Goal: Transaction & Acquisition: Purchase product/service

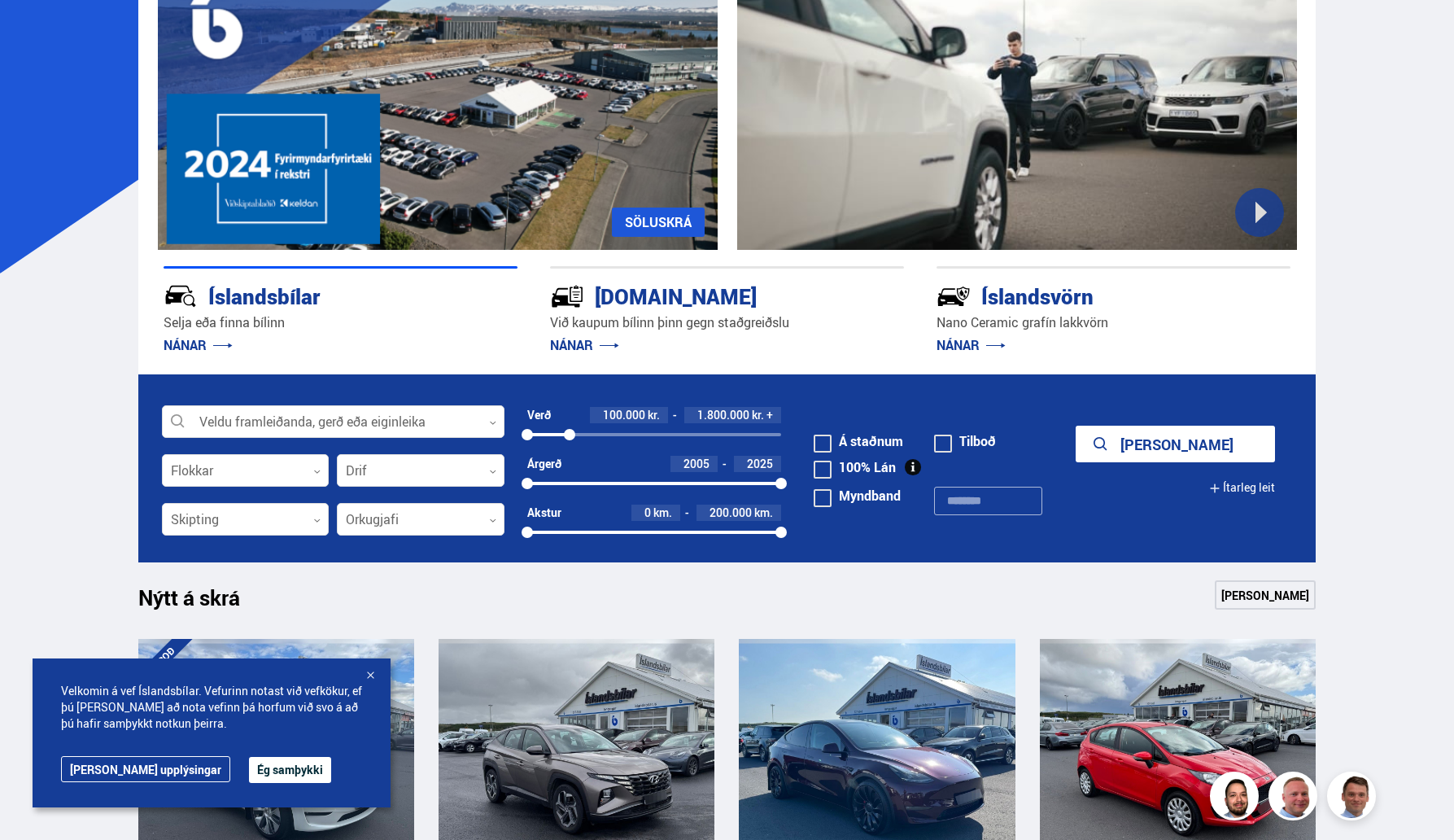
drag, startPoint x: 779, startPoint y: 432, endPoint x: 569, endPoint y: 450, distance: 210.8
click at [569, 450] on div "Verð 100.000 kr. 1.800.000 kr. + 100000 1752142" at bounding box center [655, 431] width 255 height 48
drag, startPoint x: 567, startPoint y: 433, endPoint x: 554, endPoint y: 441, distance: 15.3
click at [554, 441] on div "100000 1119554" at bounding box center [655, 434] width 255 height 15
click at [381, 471] on div at bounding box center [420, 471] width 167 height 33
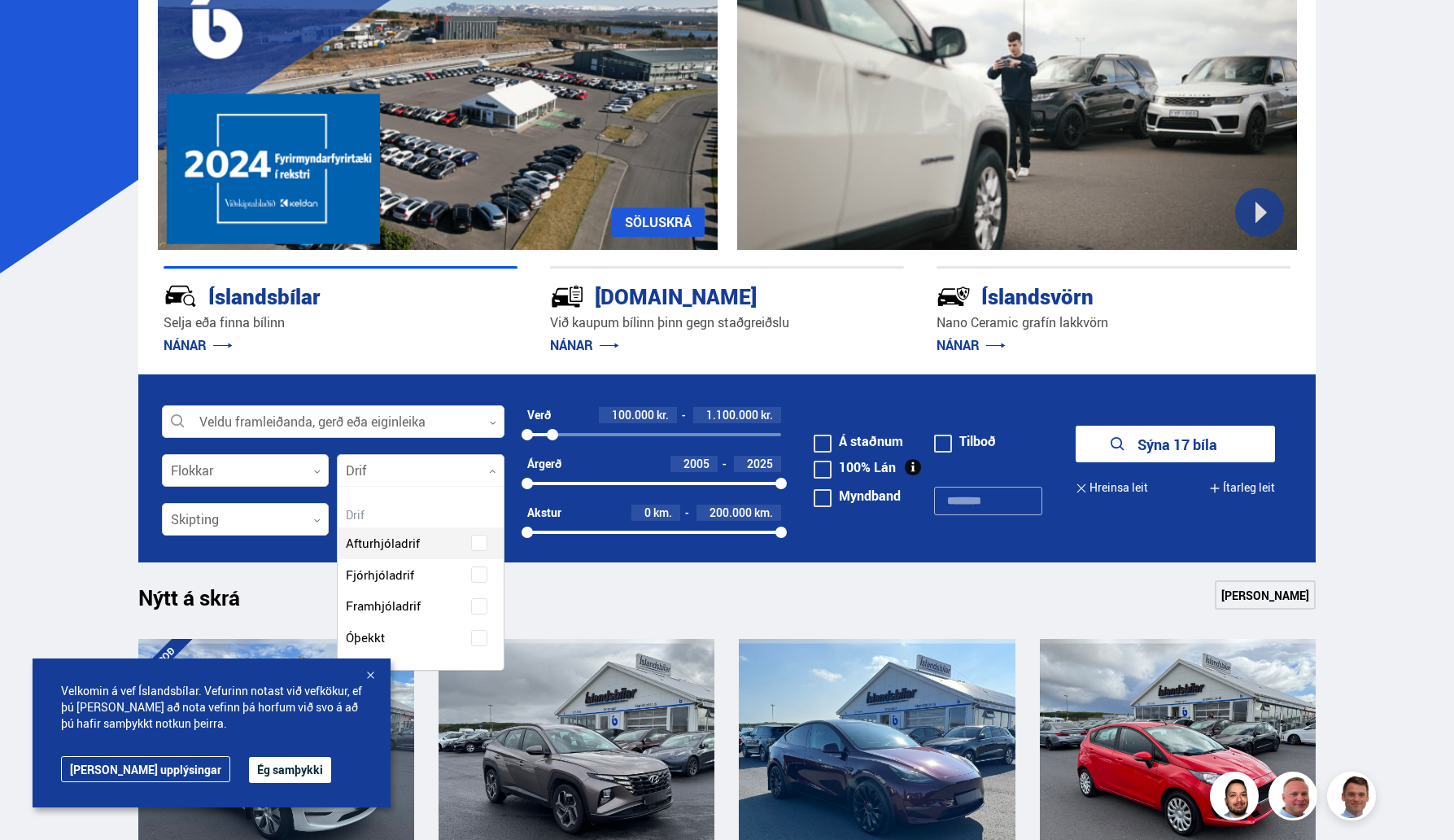
scroll to position [183, 166]
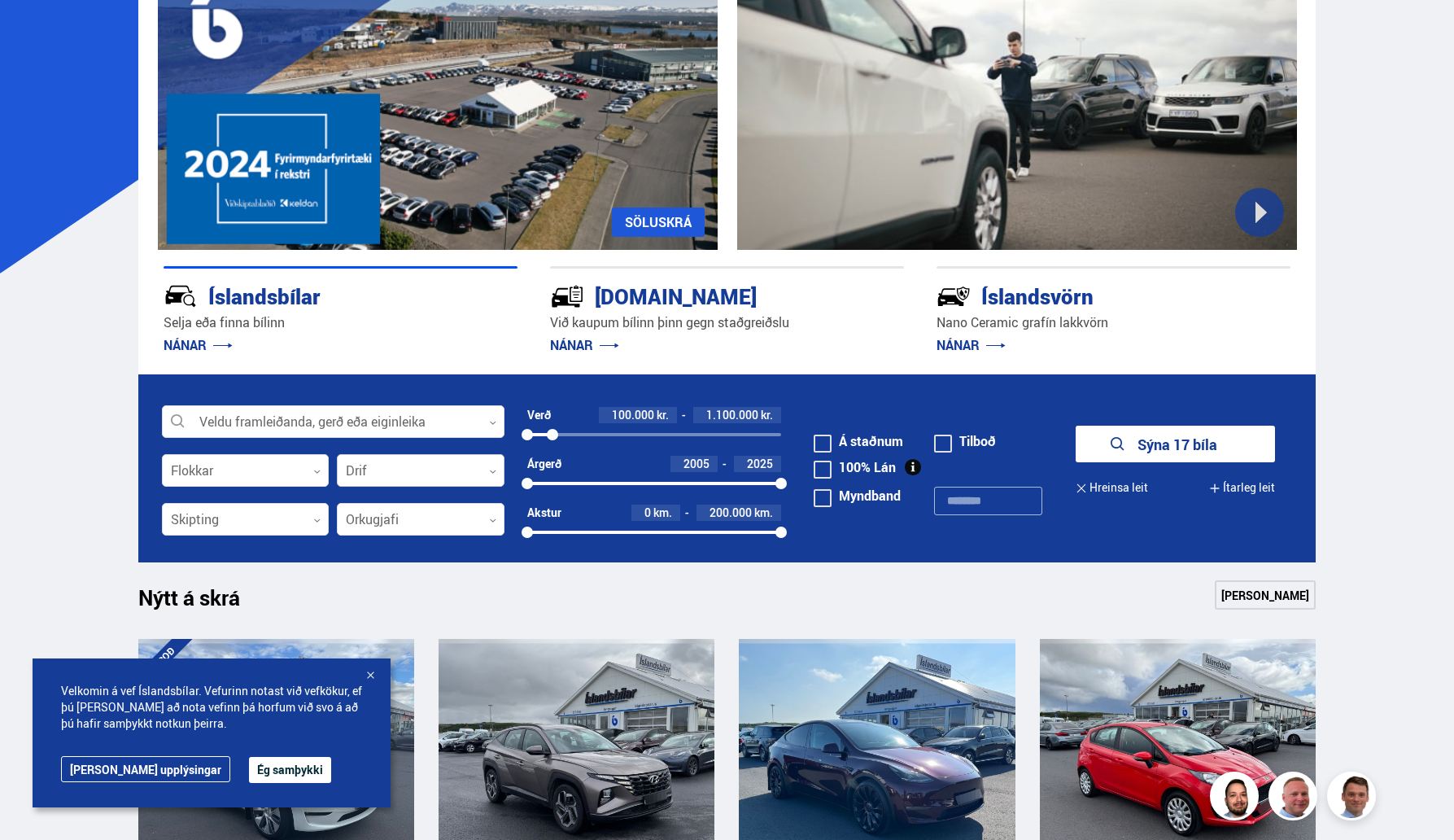
click at [381, 471] on div at bounding box center [420, 471] width 167 height 33
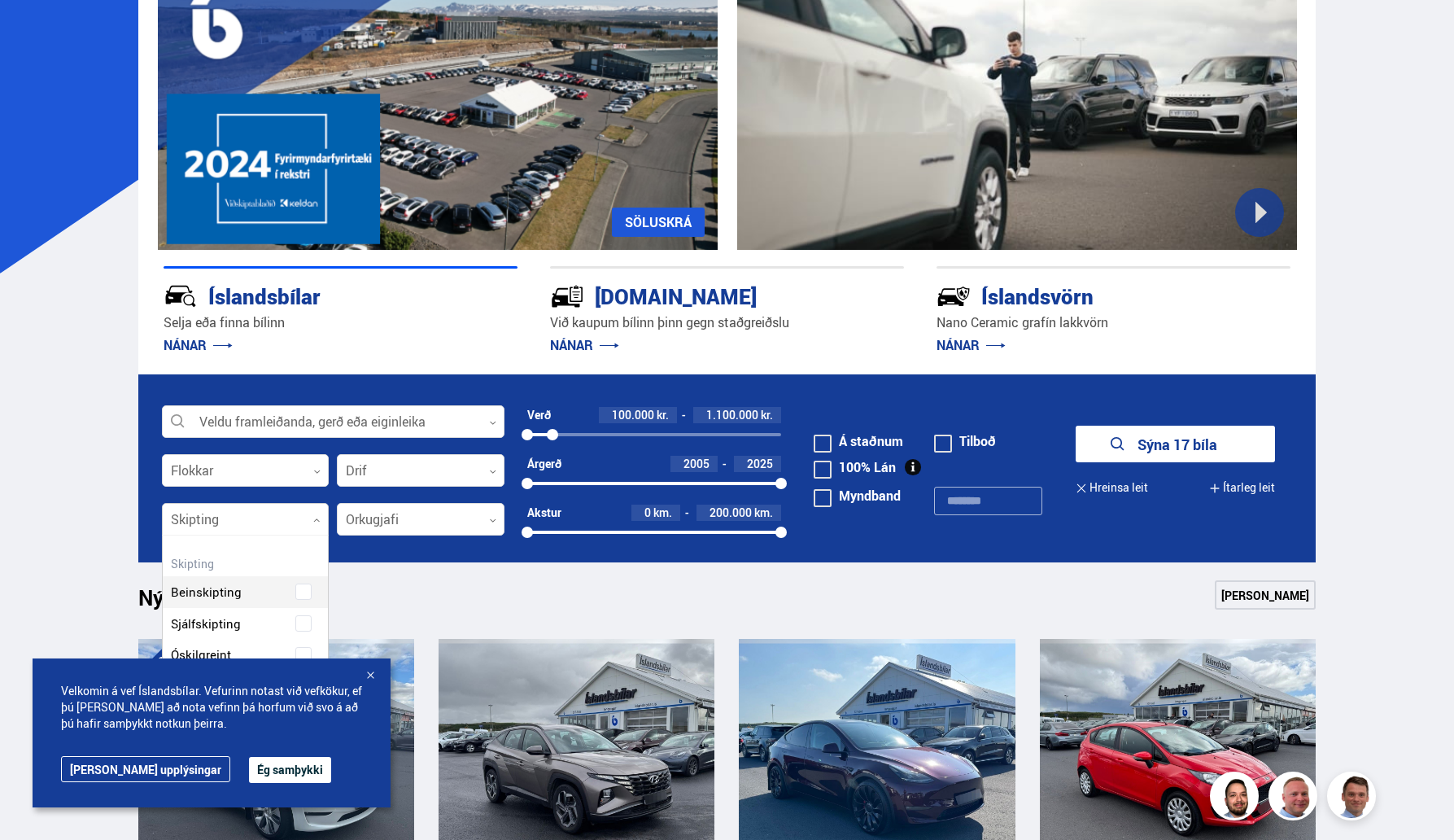
click at [301, 521] on div at bounding box center [246, 519] width 167 height 33
click at [273, 623] on div "Beinskipting Sjálfskipting Óskilgreint" at bounding box center [246, 643] width 166 height 119
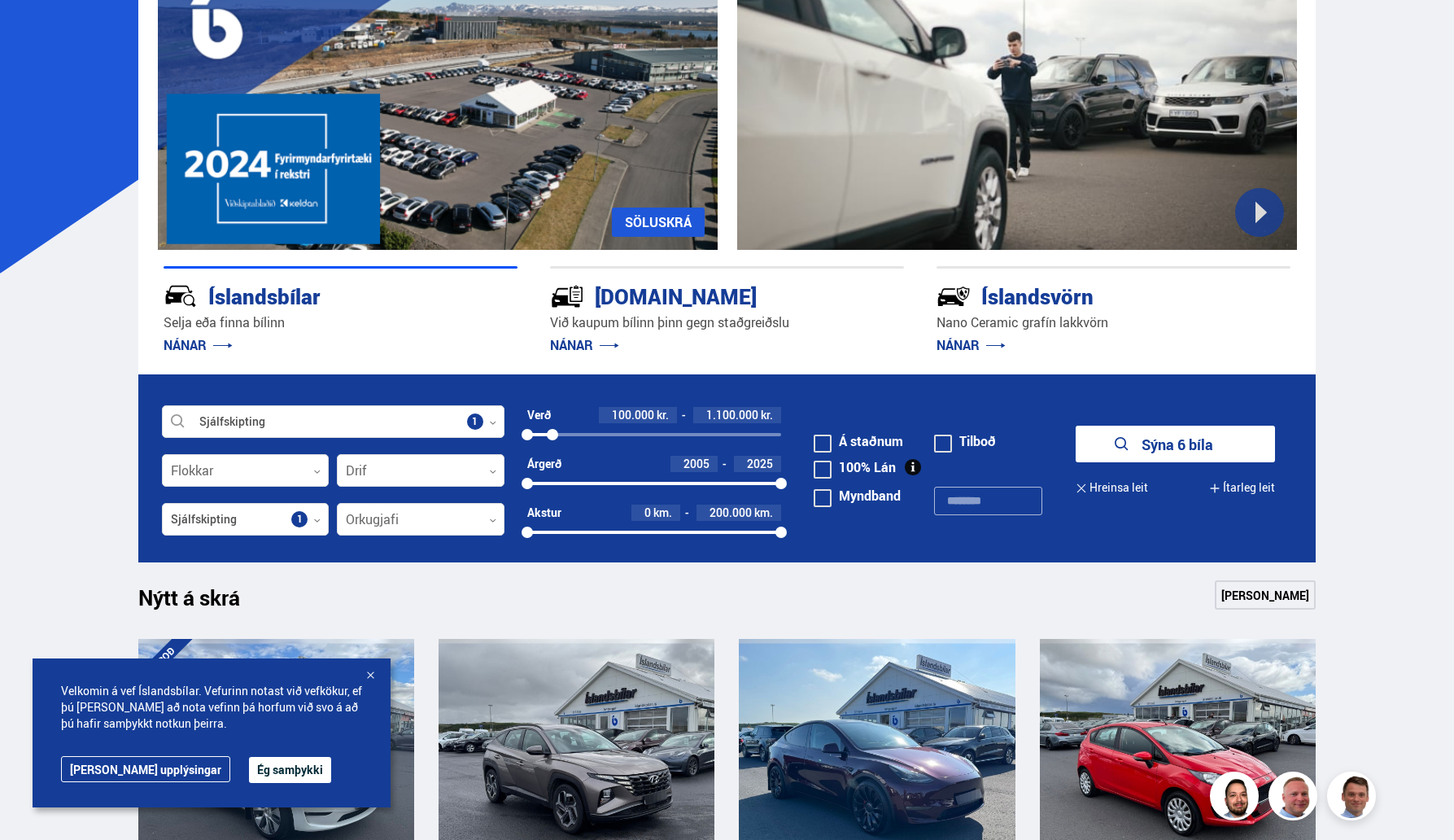
click at [249, 768] on button "Ég samþykki" at bounding box center [290, 769] width 82 height 26
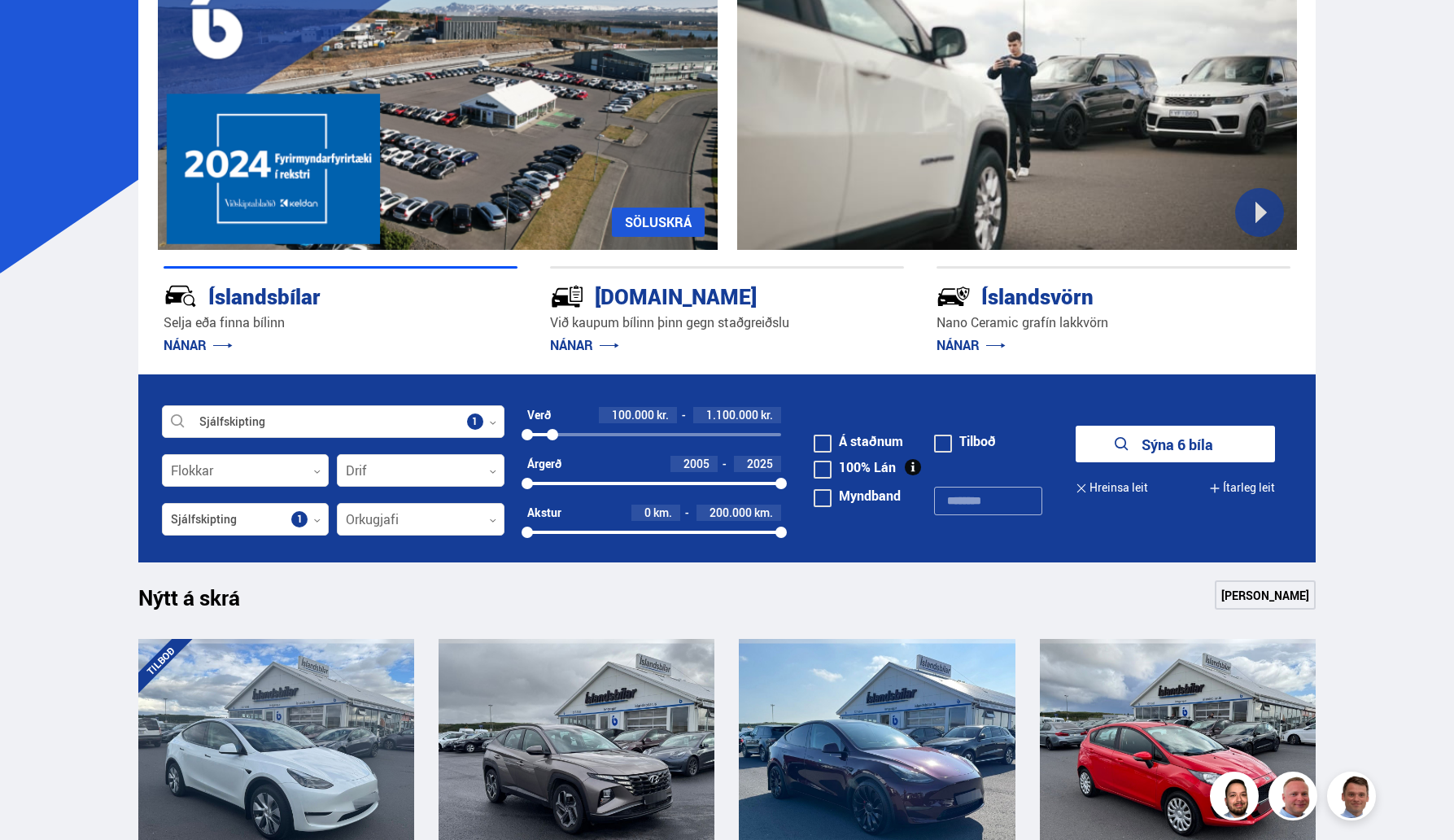
click at [1163, 442] on button "Sýna 6 bíla" at bounding box center [1175, 443] width 199 height 36
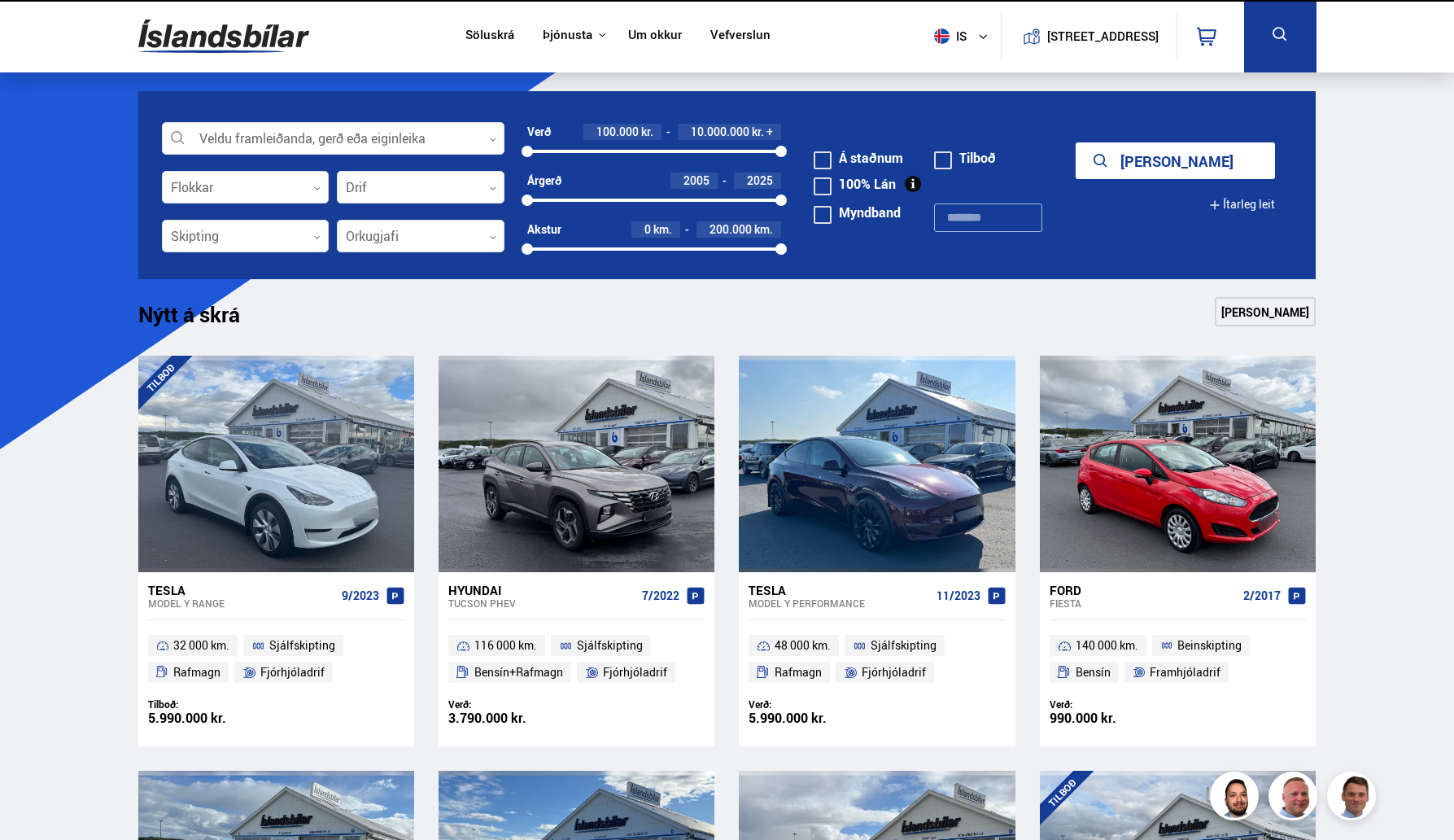
scroll to position [176, 0]
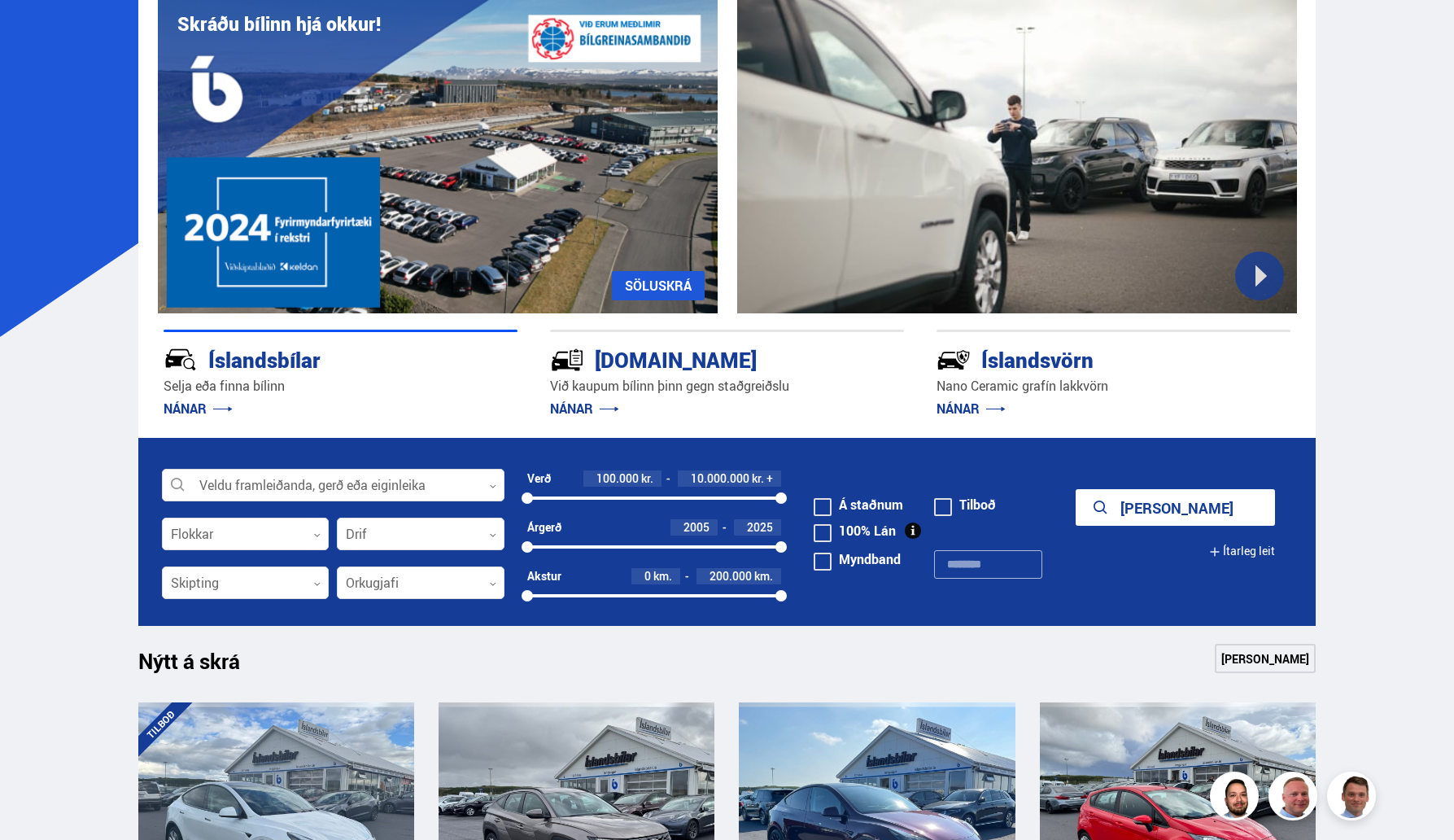
scroll to position [26, 0]
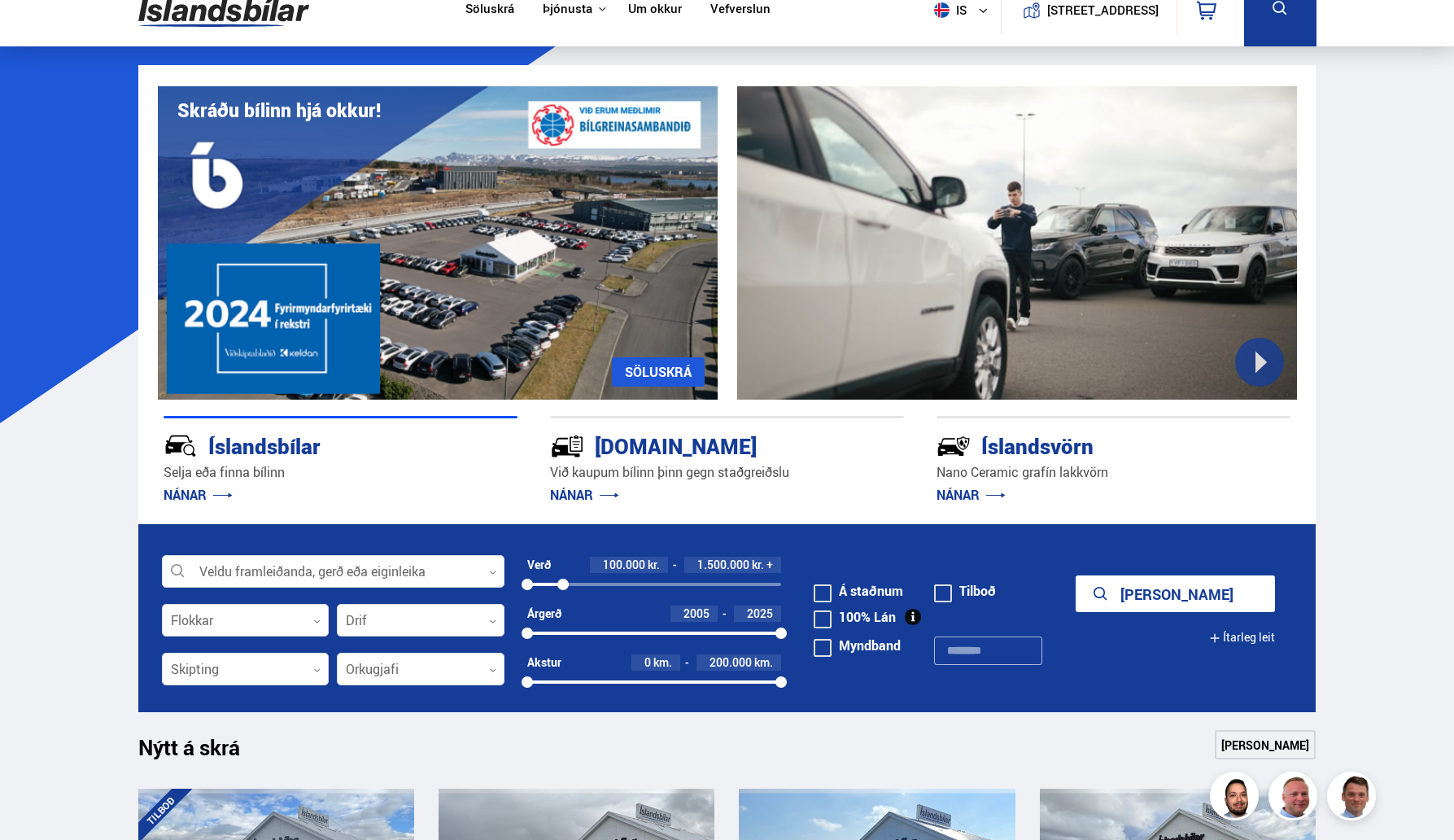
drag, startPoint x: 782, startPoint y: 584, endPoint x: 563, endPoint y: 593, distance: 219.2
click at [563, 593] on div "Verð 100.000 kr. 1.500.000 kr. + 100000 1499106" at bounding box center [655, 580] width 255 height 48
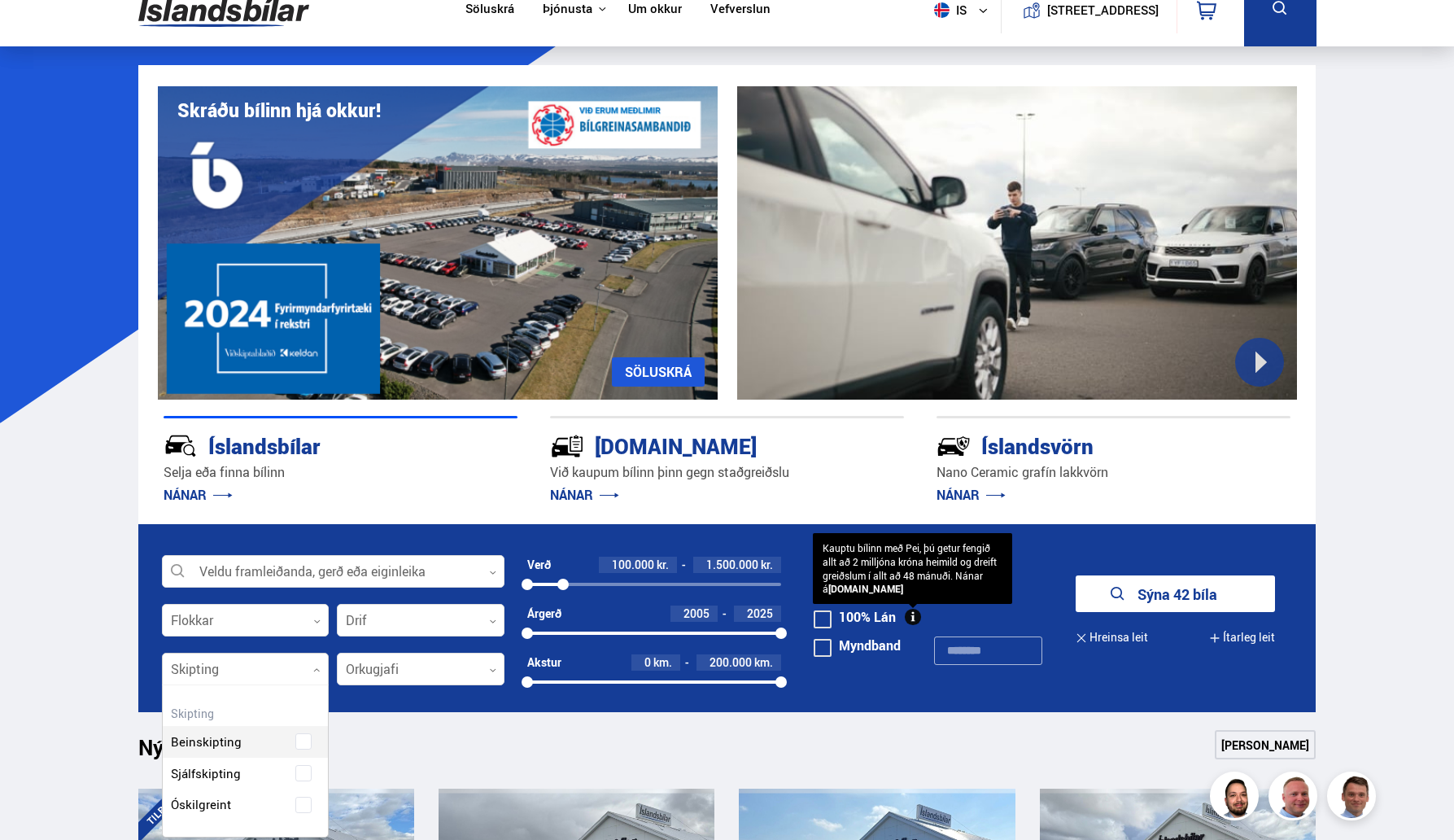
click at [294, 681] on div at bounding box center [246, 669] width 167 height 33
click at [271, 737] on div "Beinskipting" at bounding box center [246, 729] width 166 height 56
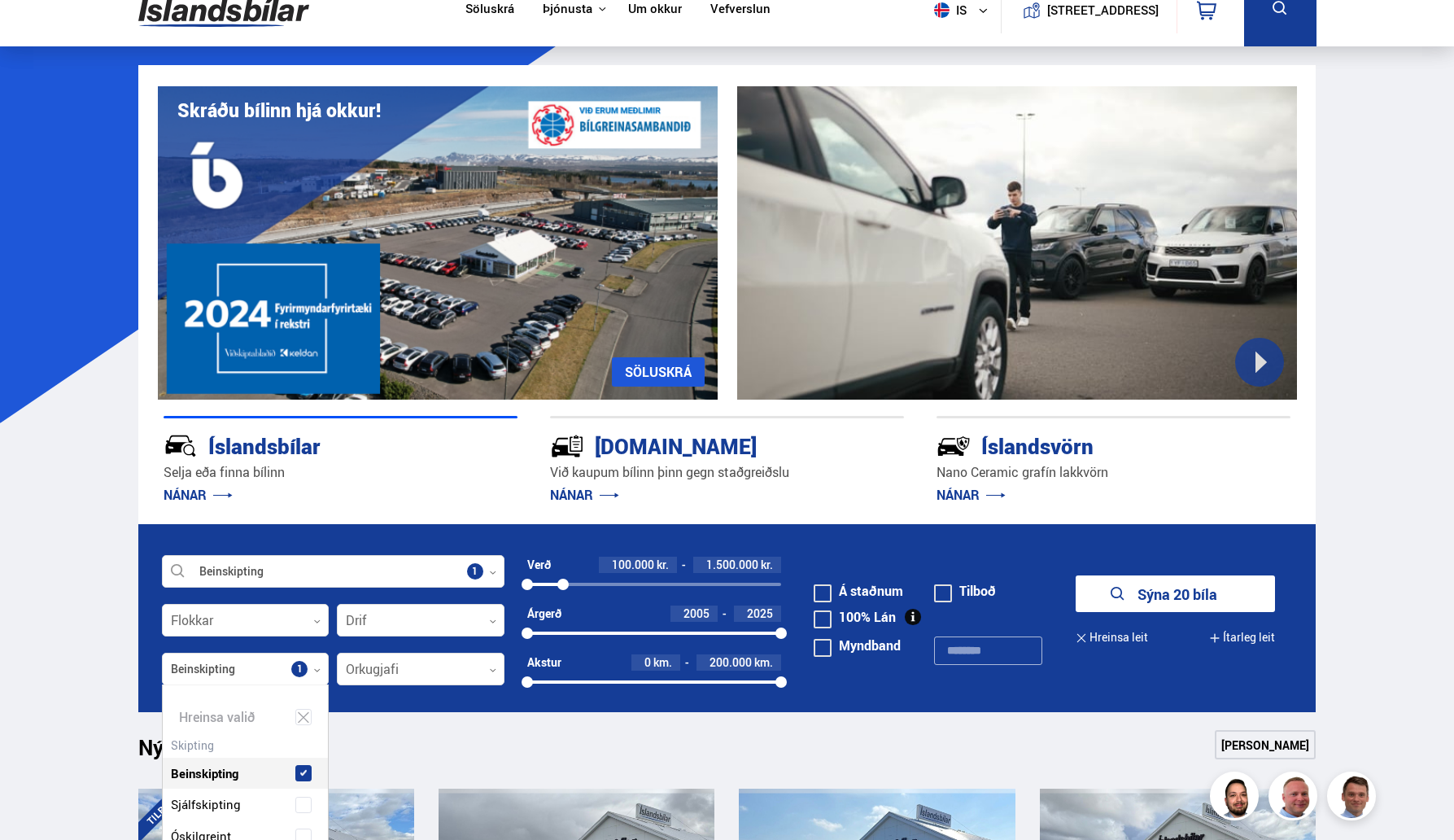
click at [1119, 598] on icon "submit" at bounding box center [1117, 593] width 20 height 20
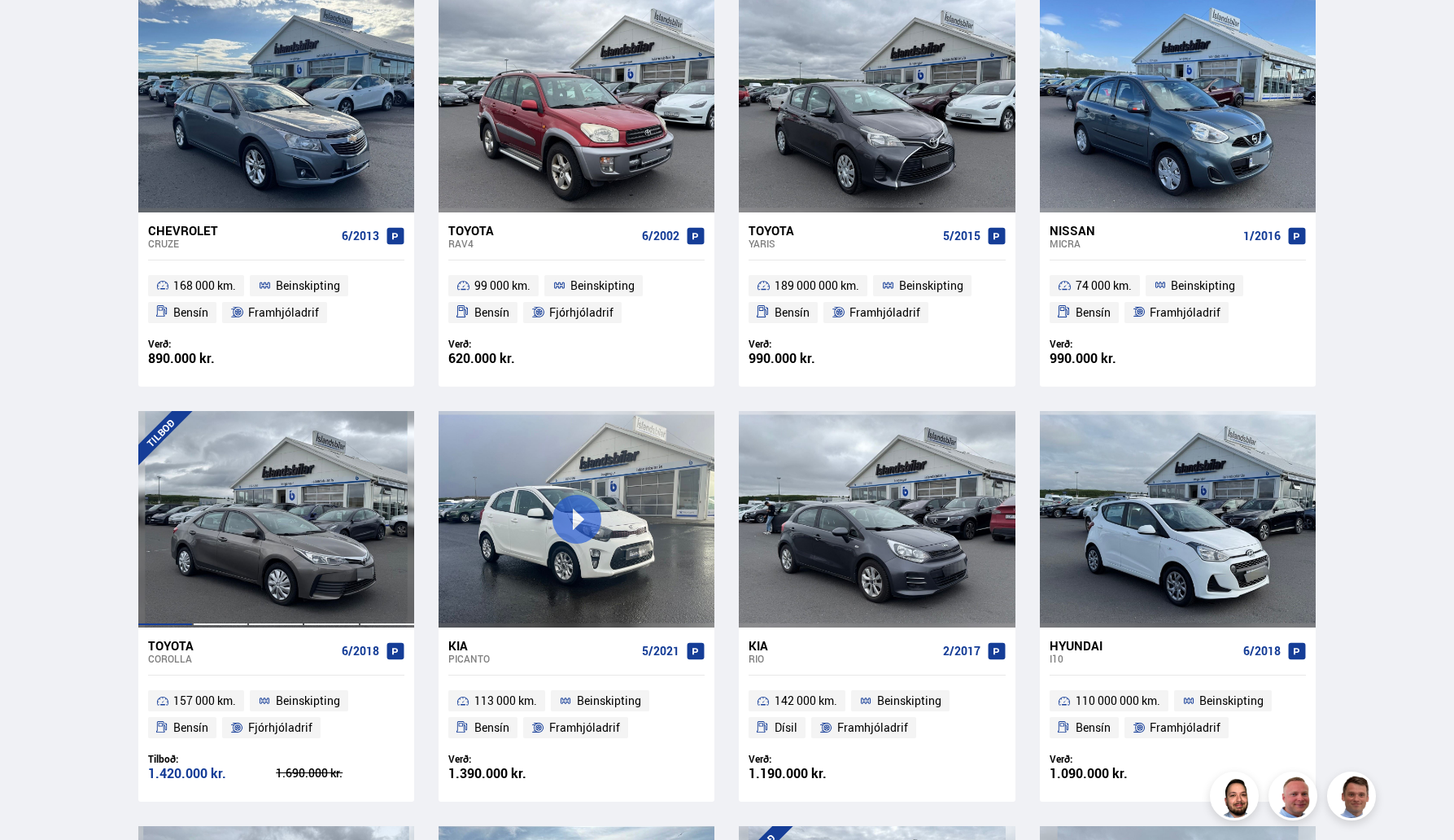
scroll to position [810, 0]
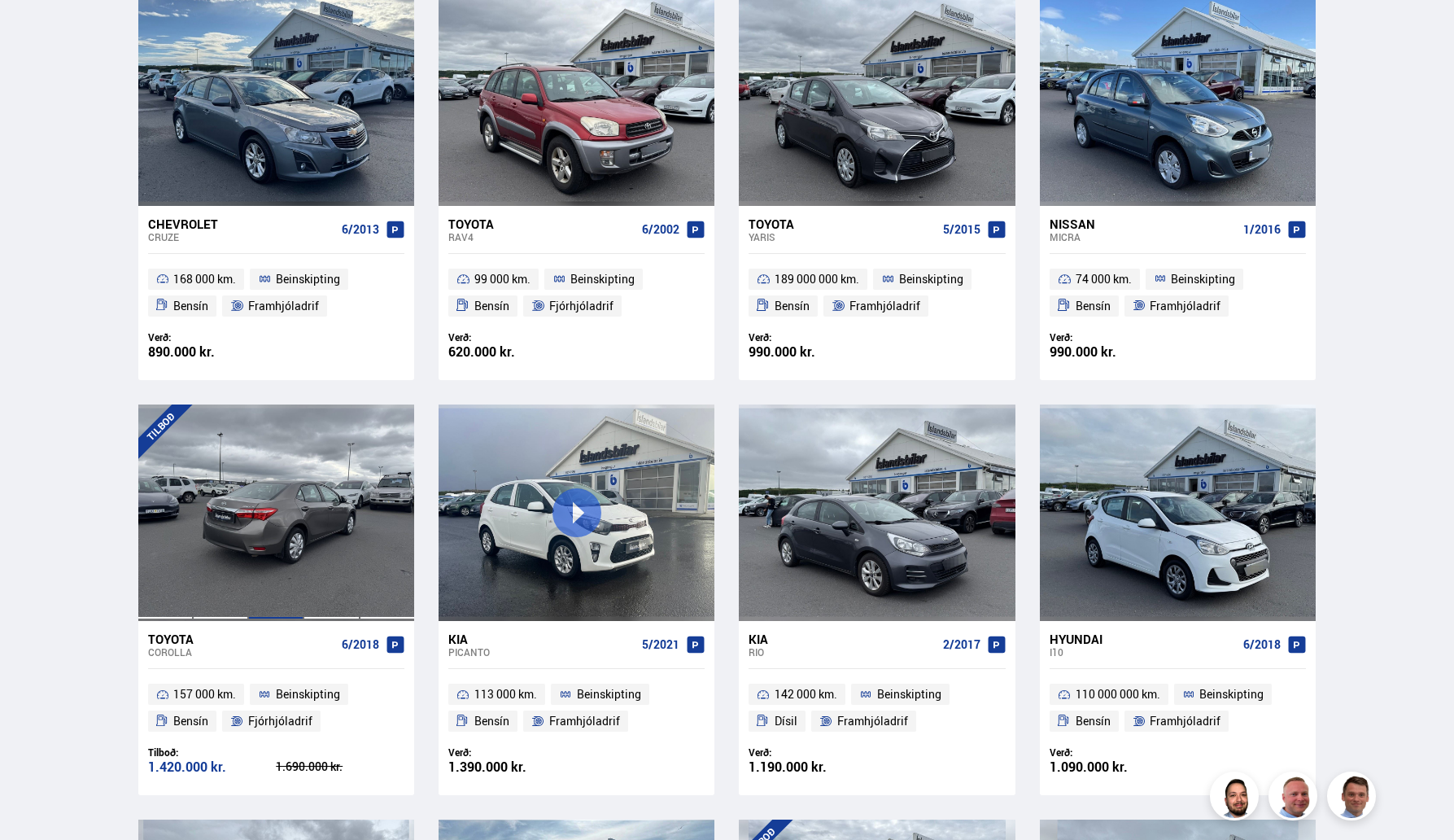
click at [273, 523] on div at bounding box center [275, 513] width 55 height 217
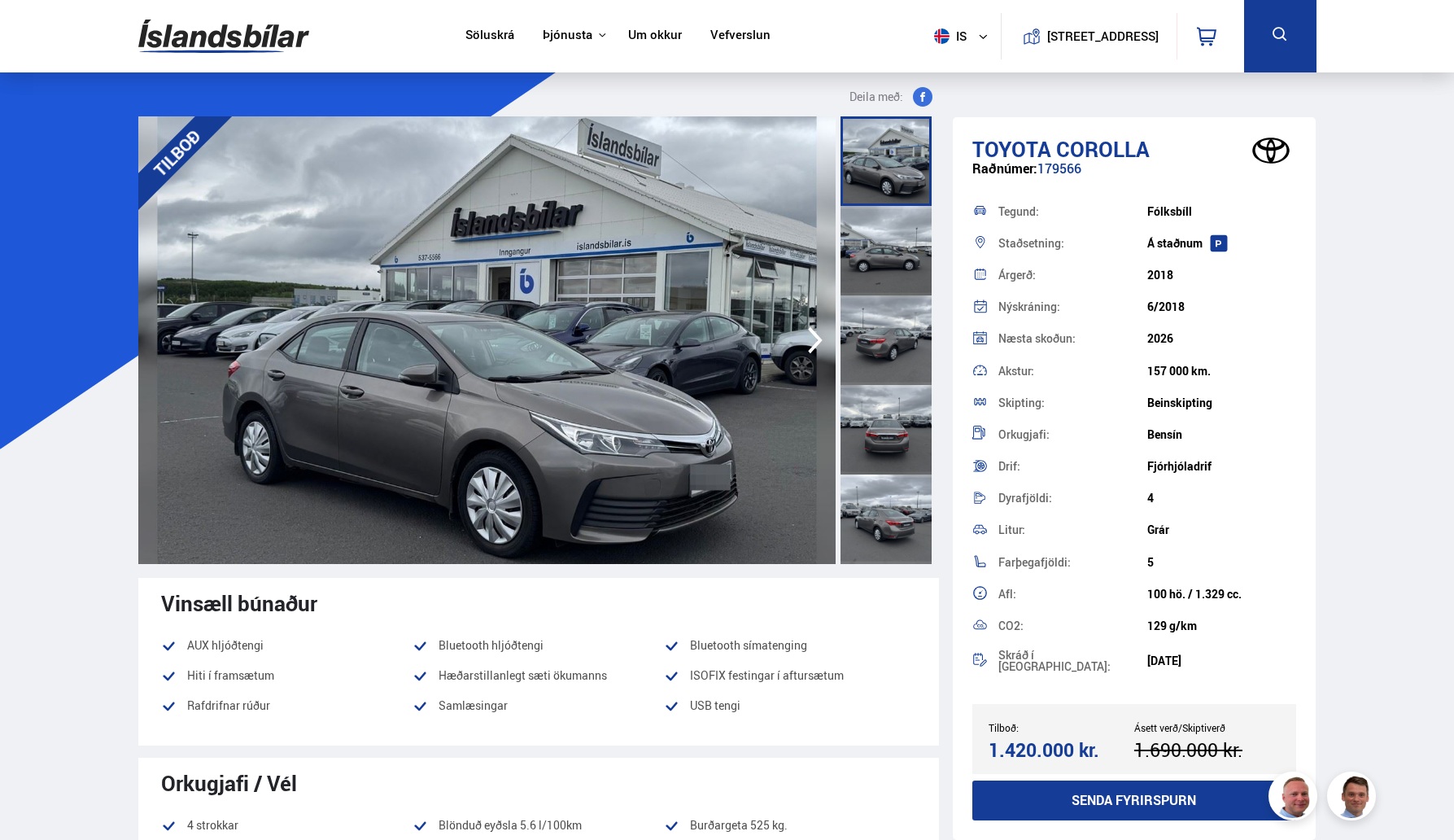
click at [886, 342] on div at bounding box center [886, 340] width 91 height 89
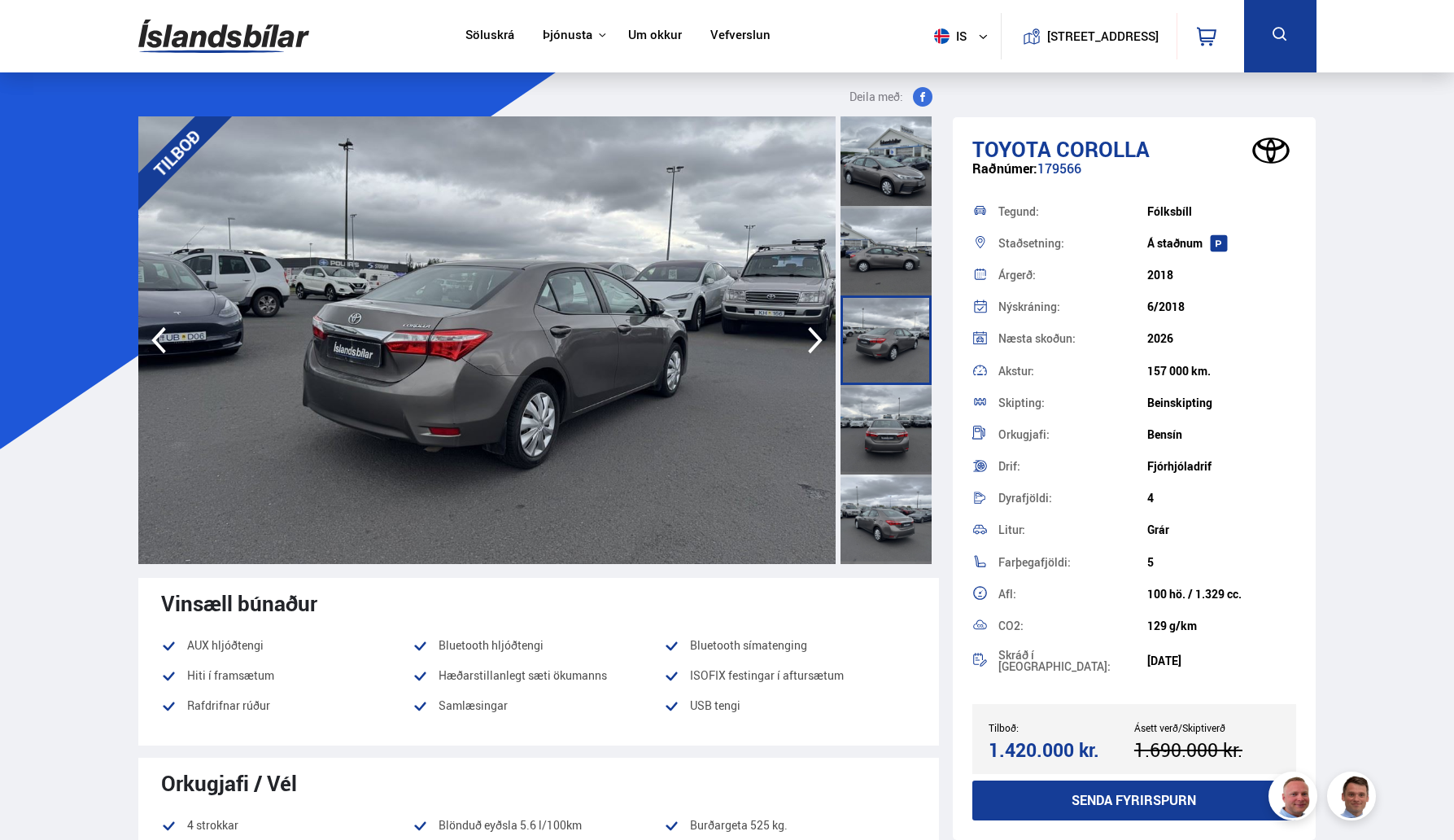
click at [896, 431] on div at bounding box center [886, 430] width 91 height 89
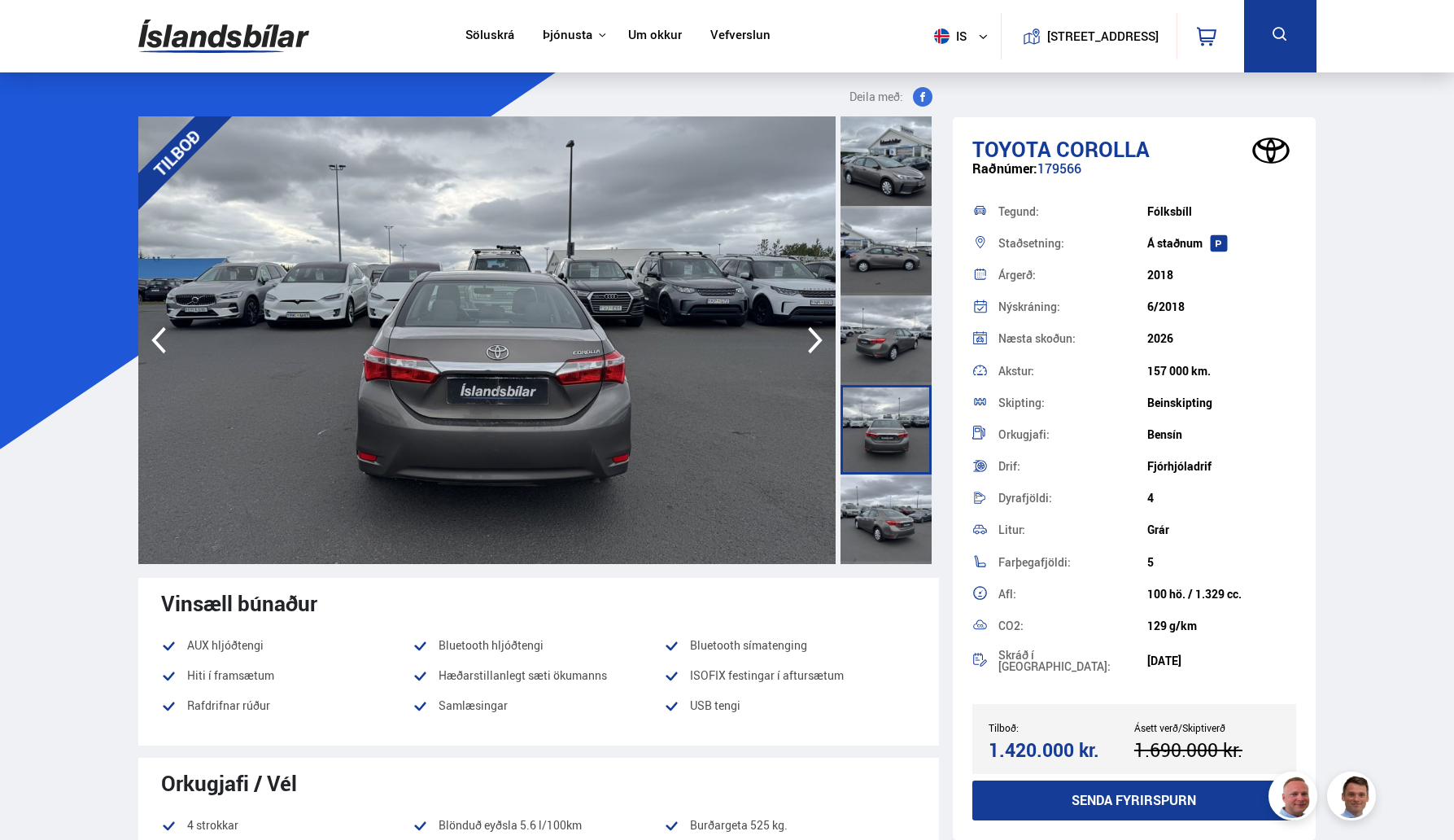
click at [901, 517] on div at bounding box center [886, 519] width 91 height 89
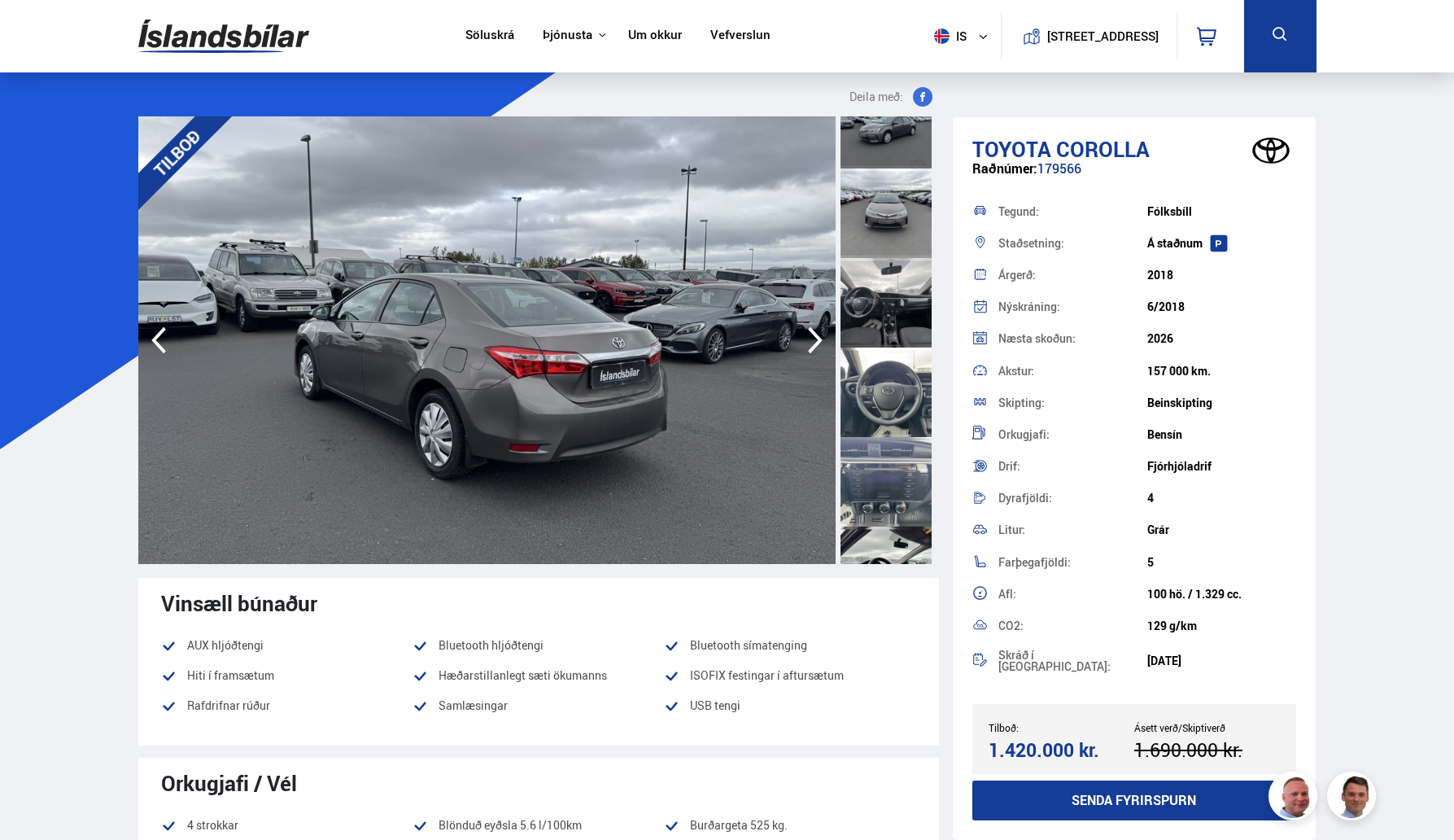
scroll to position [581, 0]
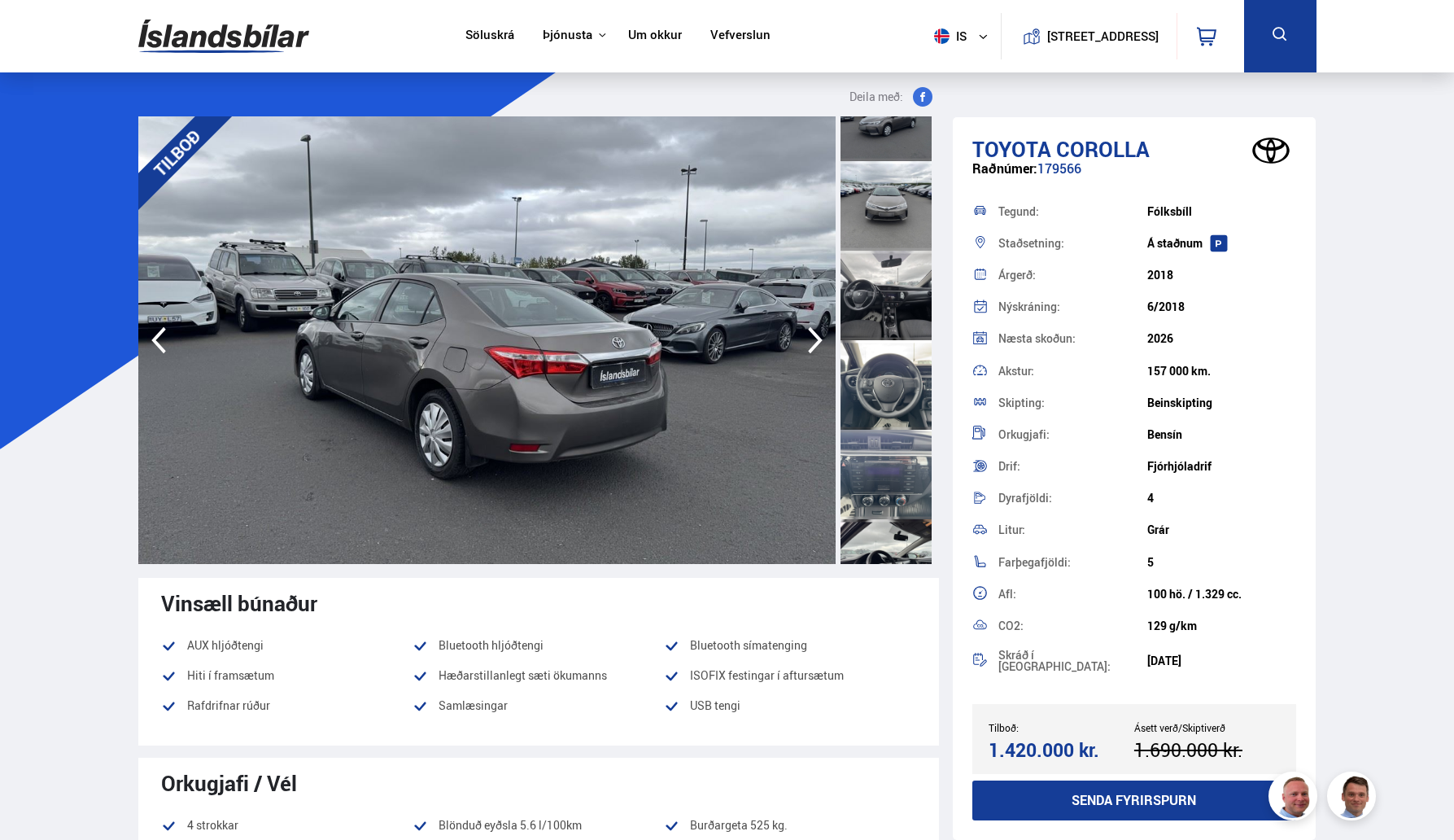
click at [879, 300] on div at bounding box center [886, 295] width 91 height 89
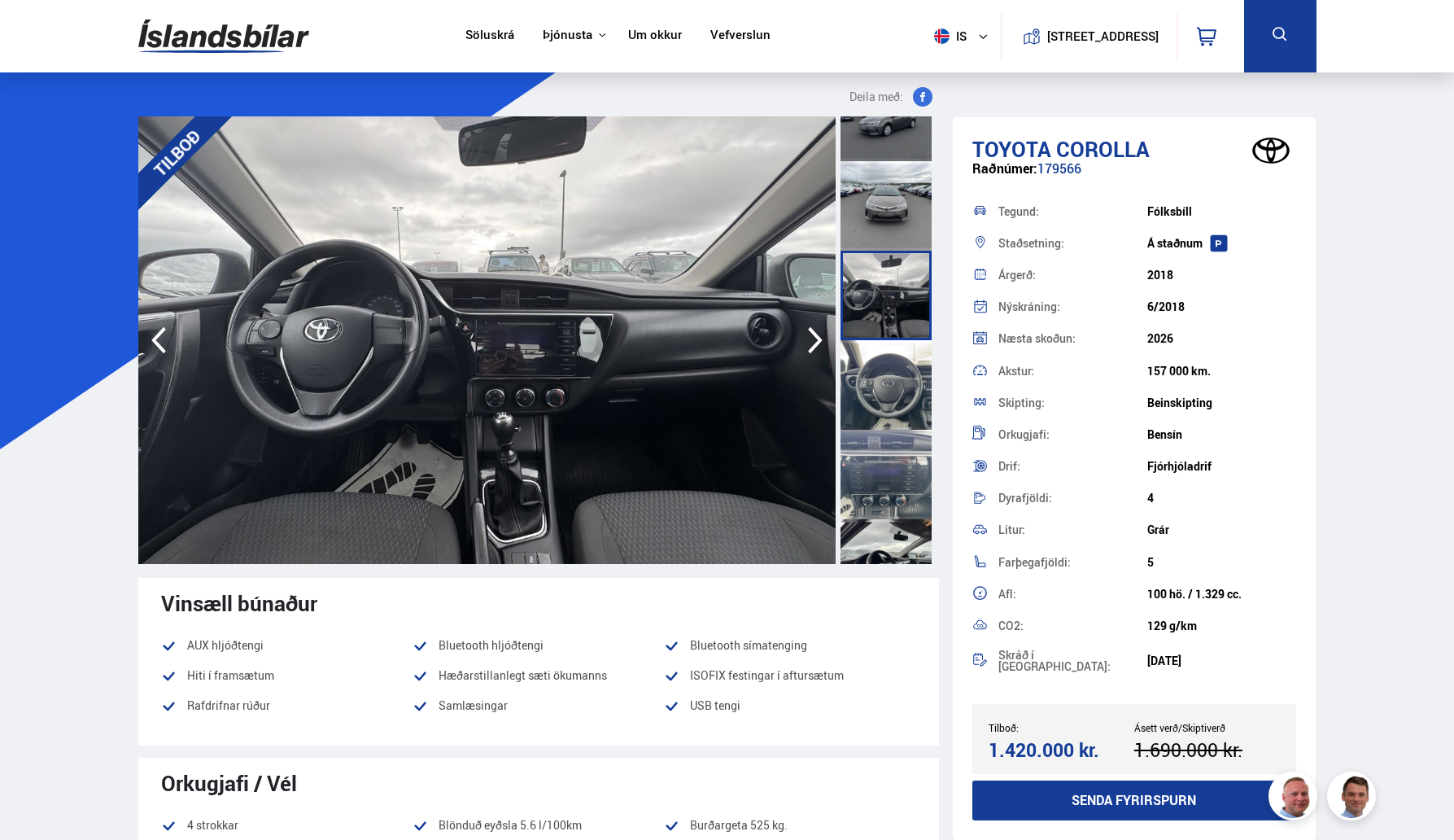
click at [886, 380] on div at bounding box center [886, 385] width 91 height 89
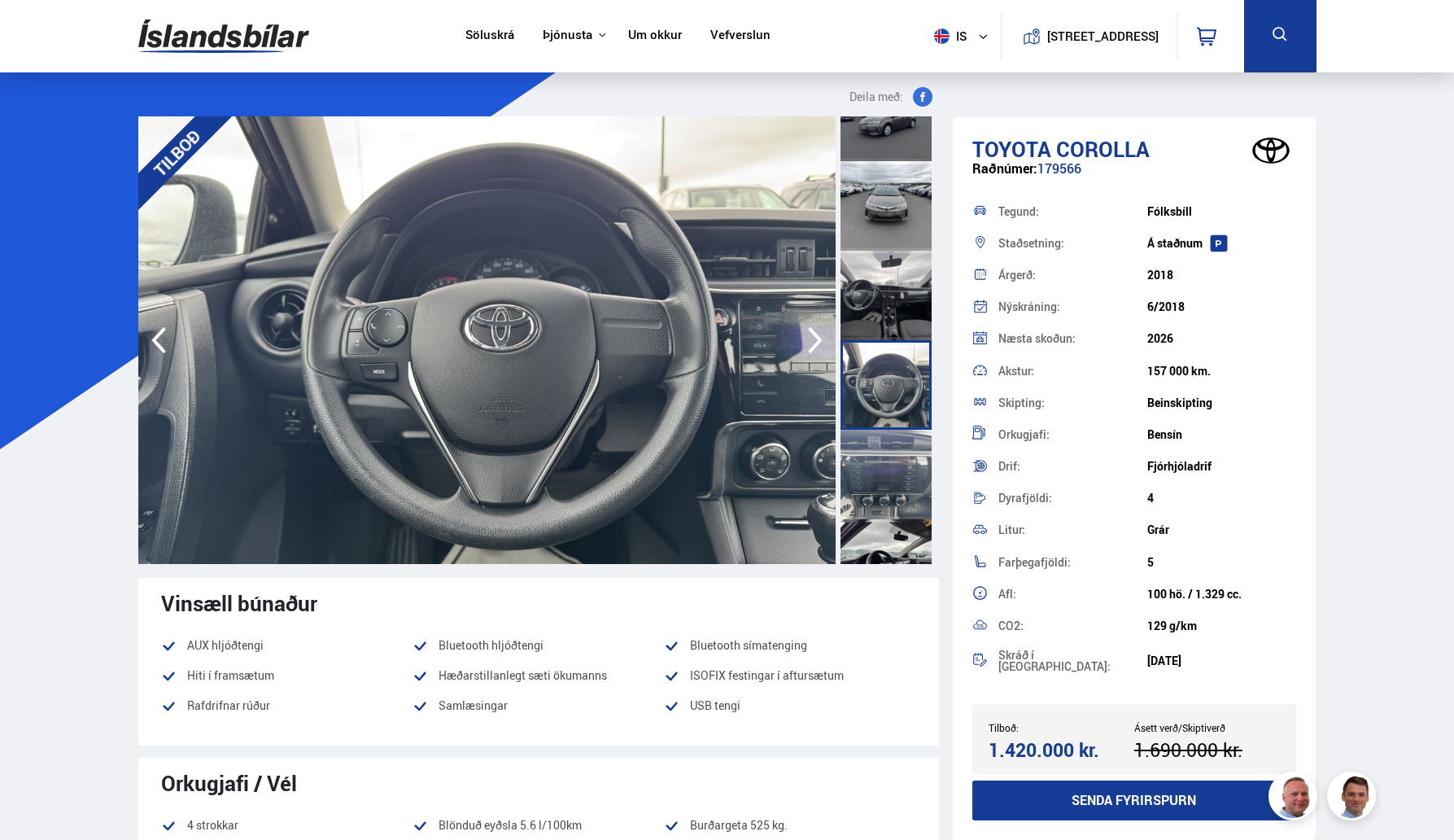
click at [912, 482] on div at bounding box center [886, 474] width 91 height 89
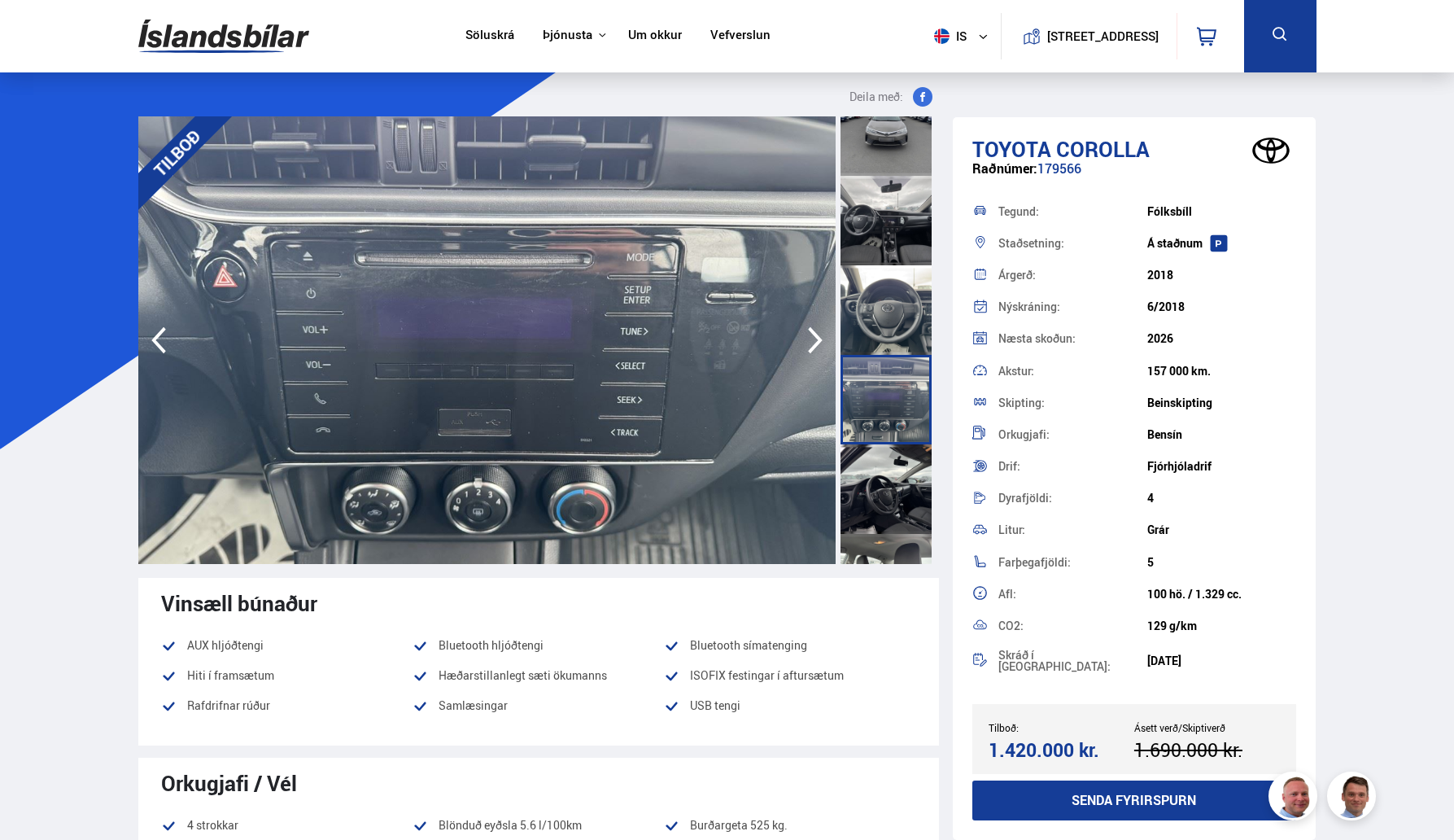
scroll to position [660, 0]
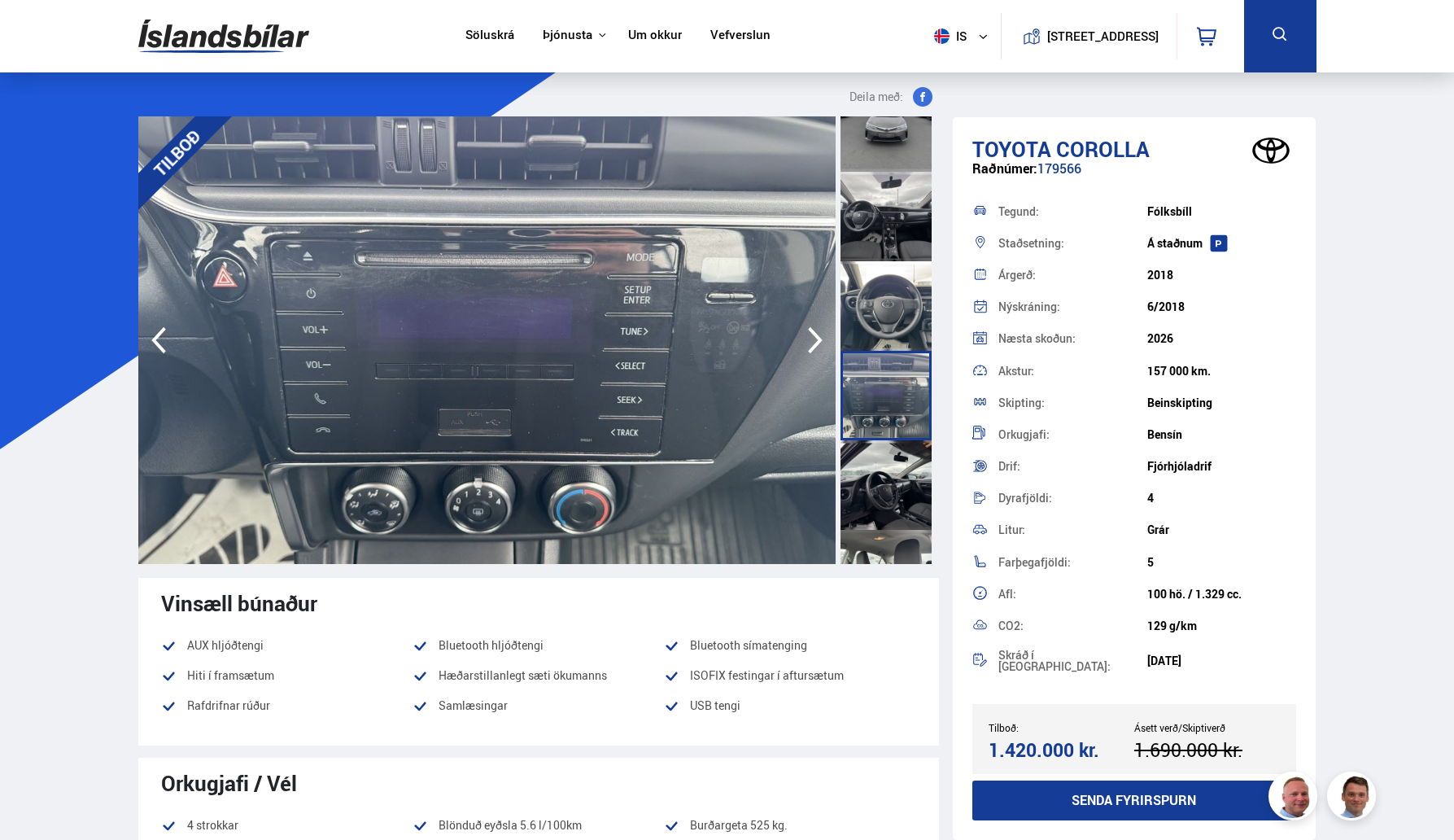
click at [891, 474] on div at bounding box center [886, 485] width 91 height 89
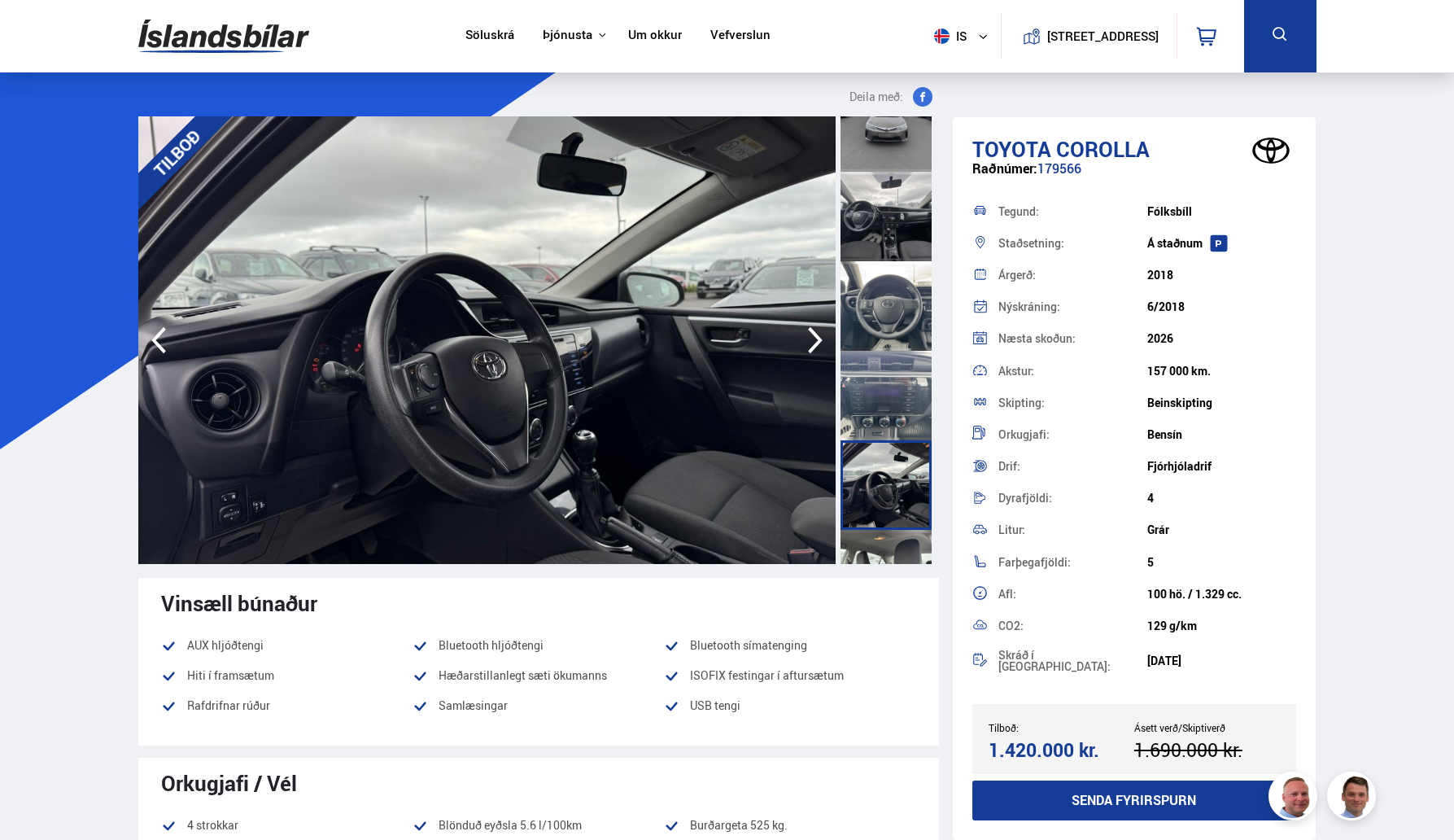
click at [877, 419] on div at bounding box center [886, 395] width 91 height 89
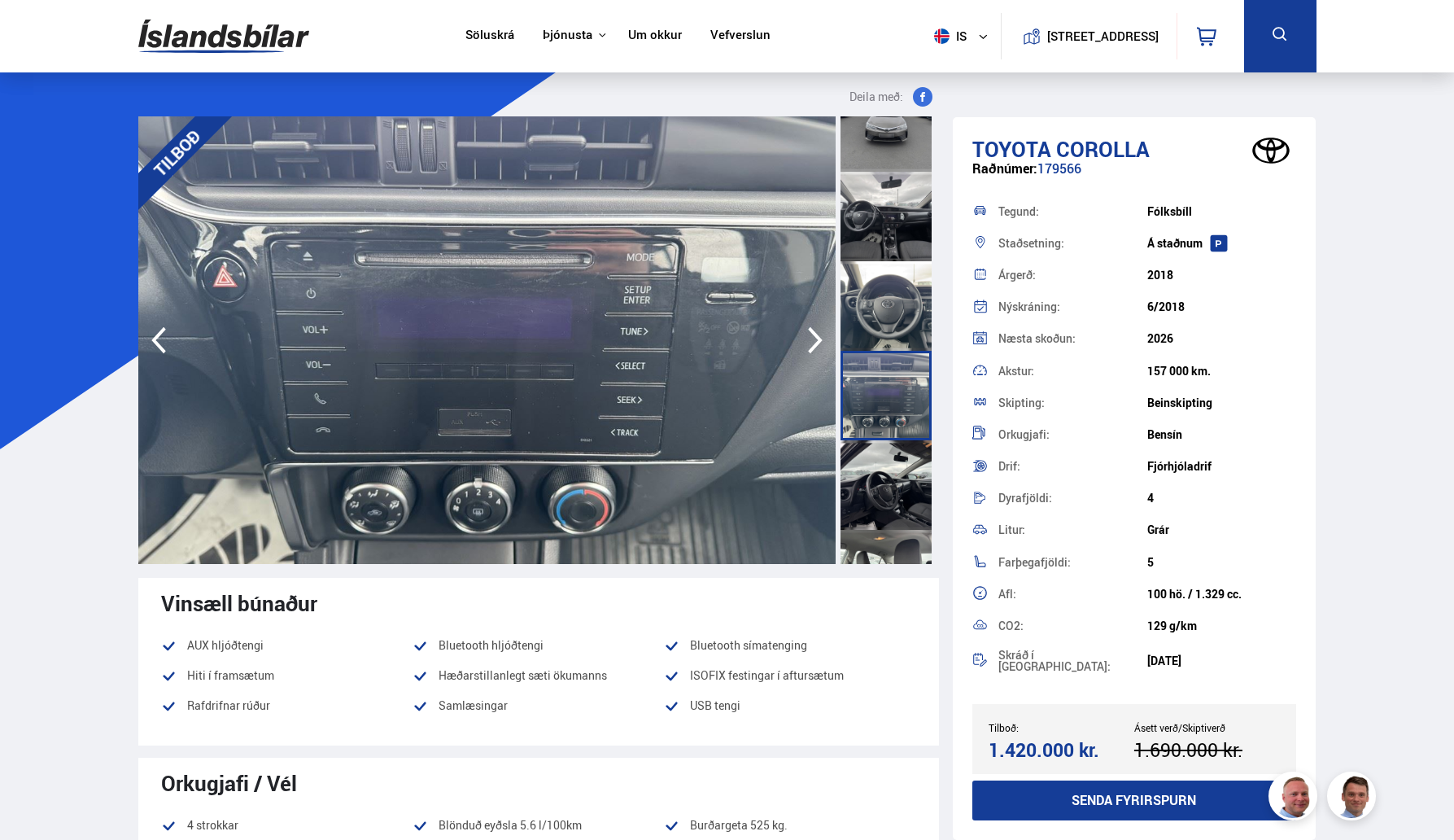
click at [890, 473] on div at bounding box center [886, 485] width 91 height 89
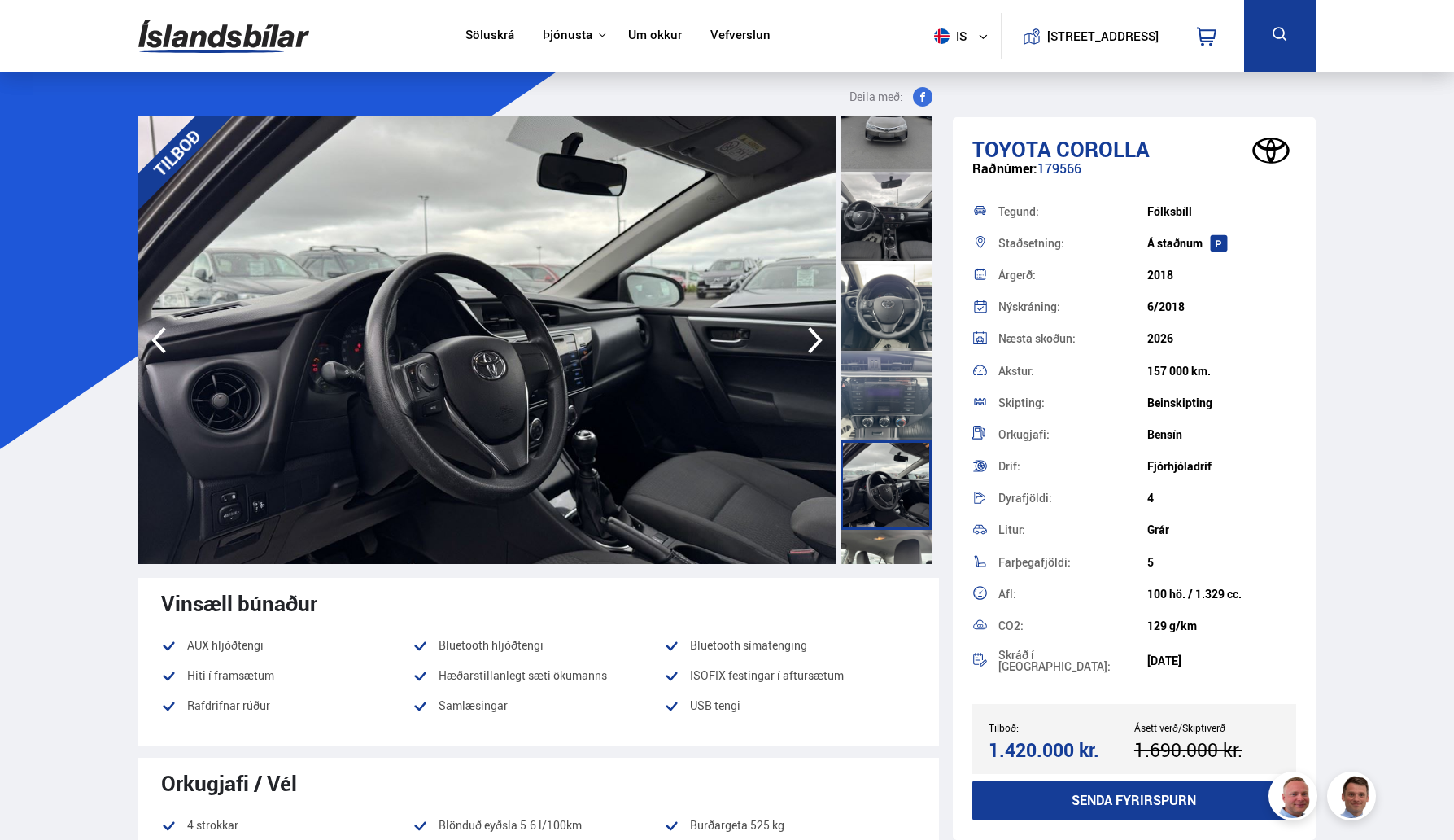
click at [887, 397] on div at bounding box center [886, 395] width 91 height 89
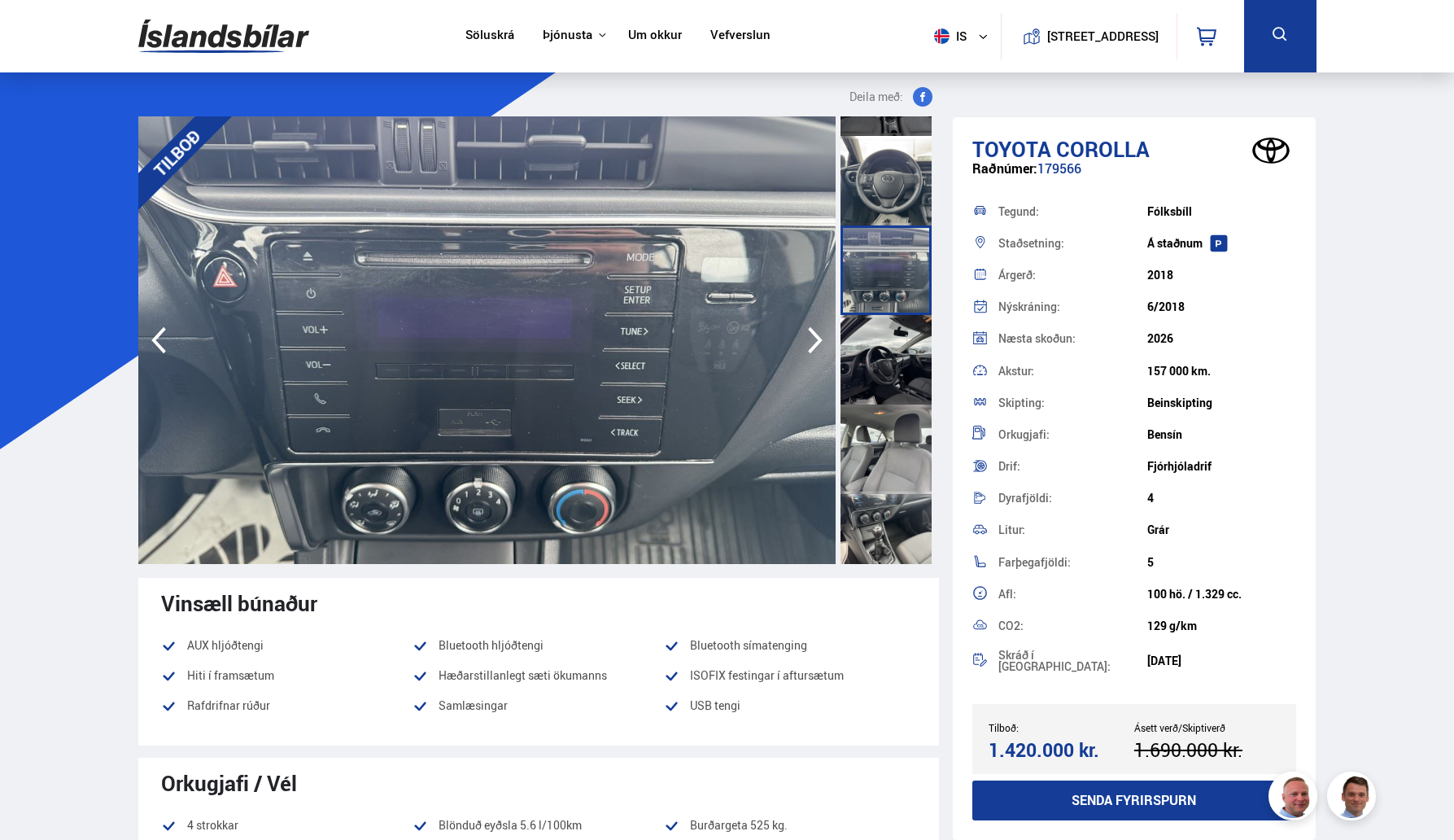
scroll to position [790, 0]
click at [897, 438] on div at bounding box center [886, 445] width 91 height 89
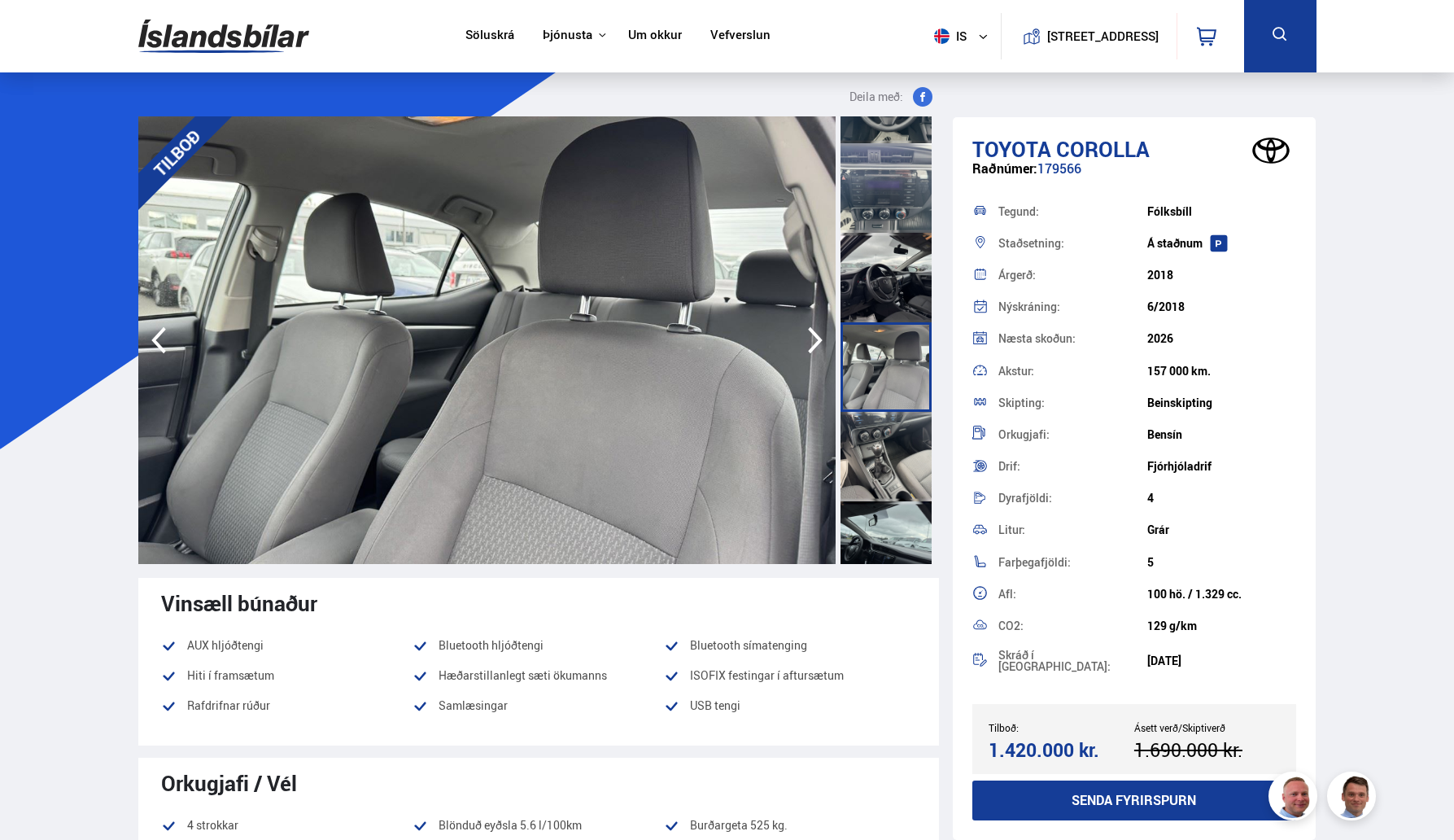
scroll to position [887, 0]
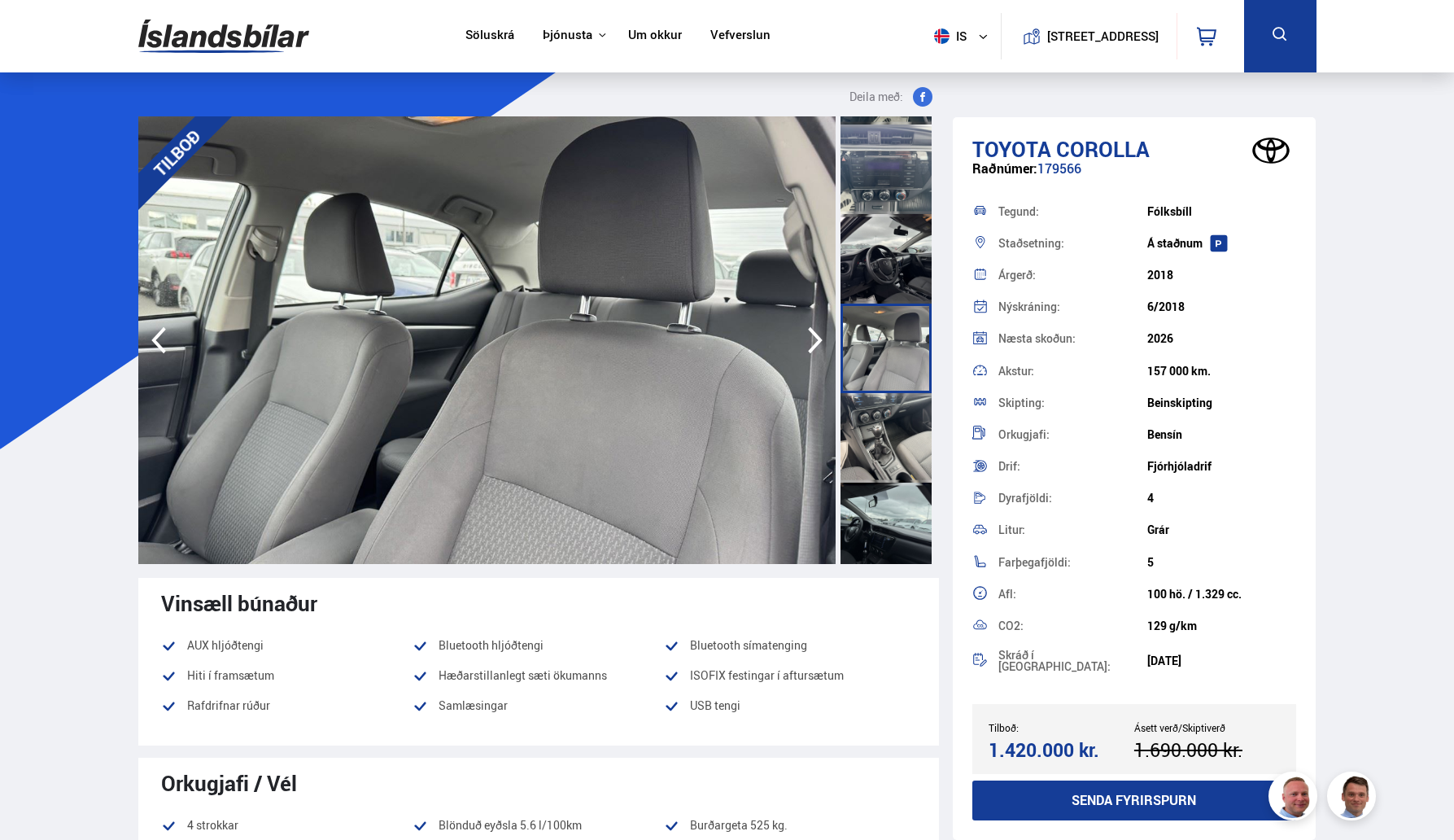
click at [891, 444] on div at bounding box center [886, 437] width 91 height 89
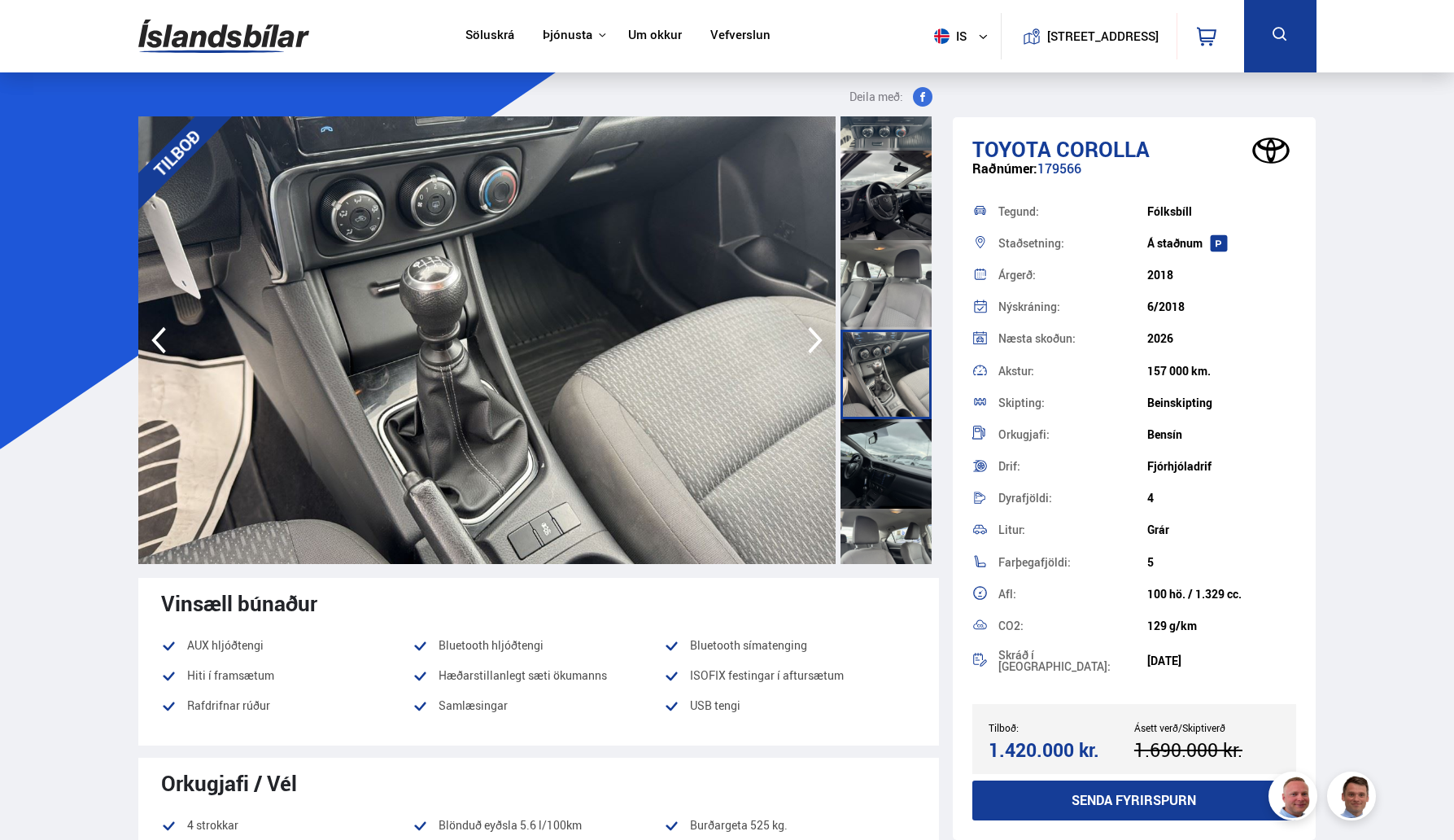
scroll to position [953, 0]
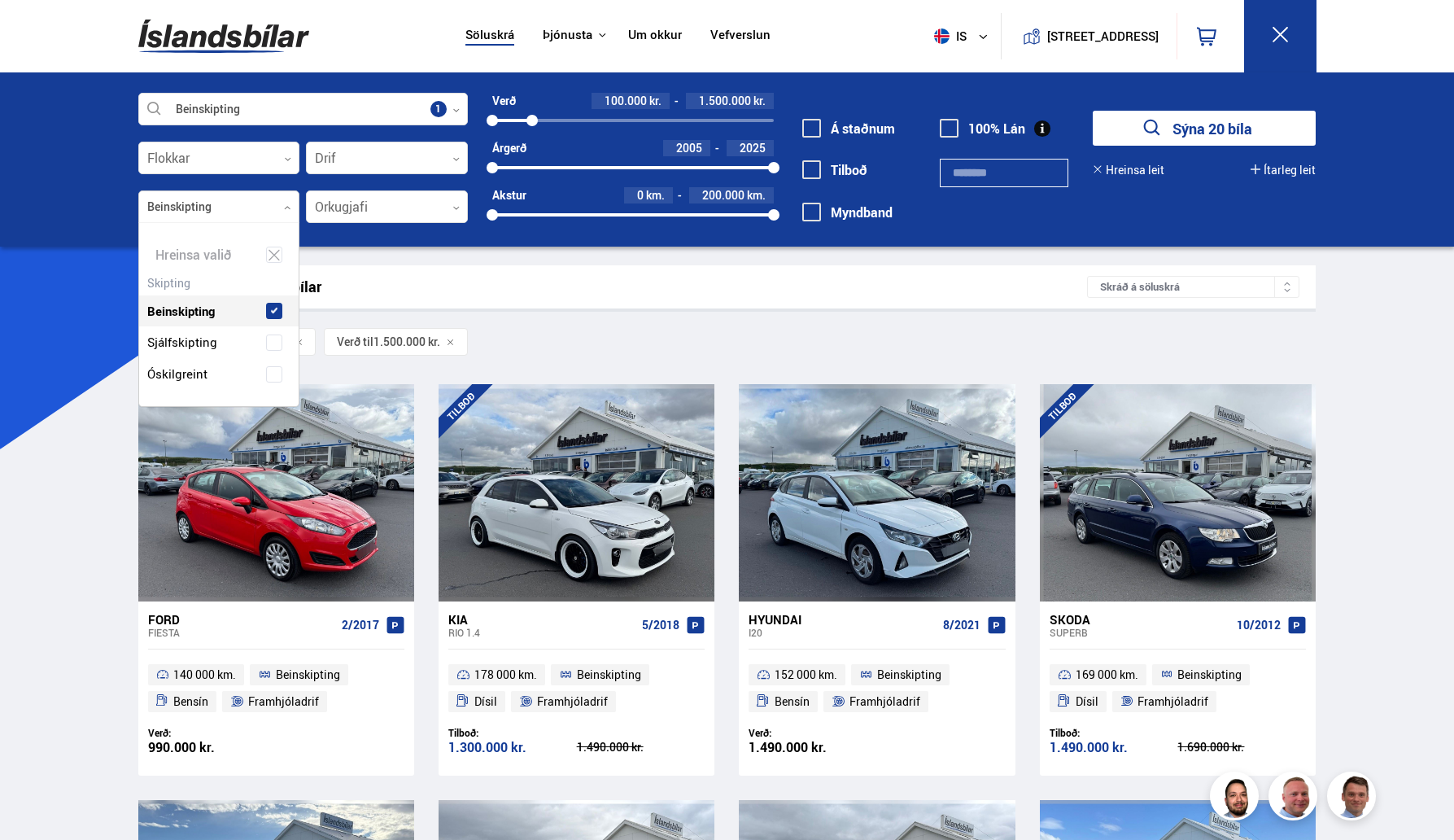
click at [211, 198] on div at bounding box center [220, 207] width 162 height 33
click at [220, 340] on label "Sjálfskipting" at bounding box center [205, 341] width 124 height 23
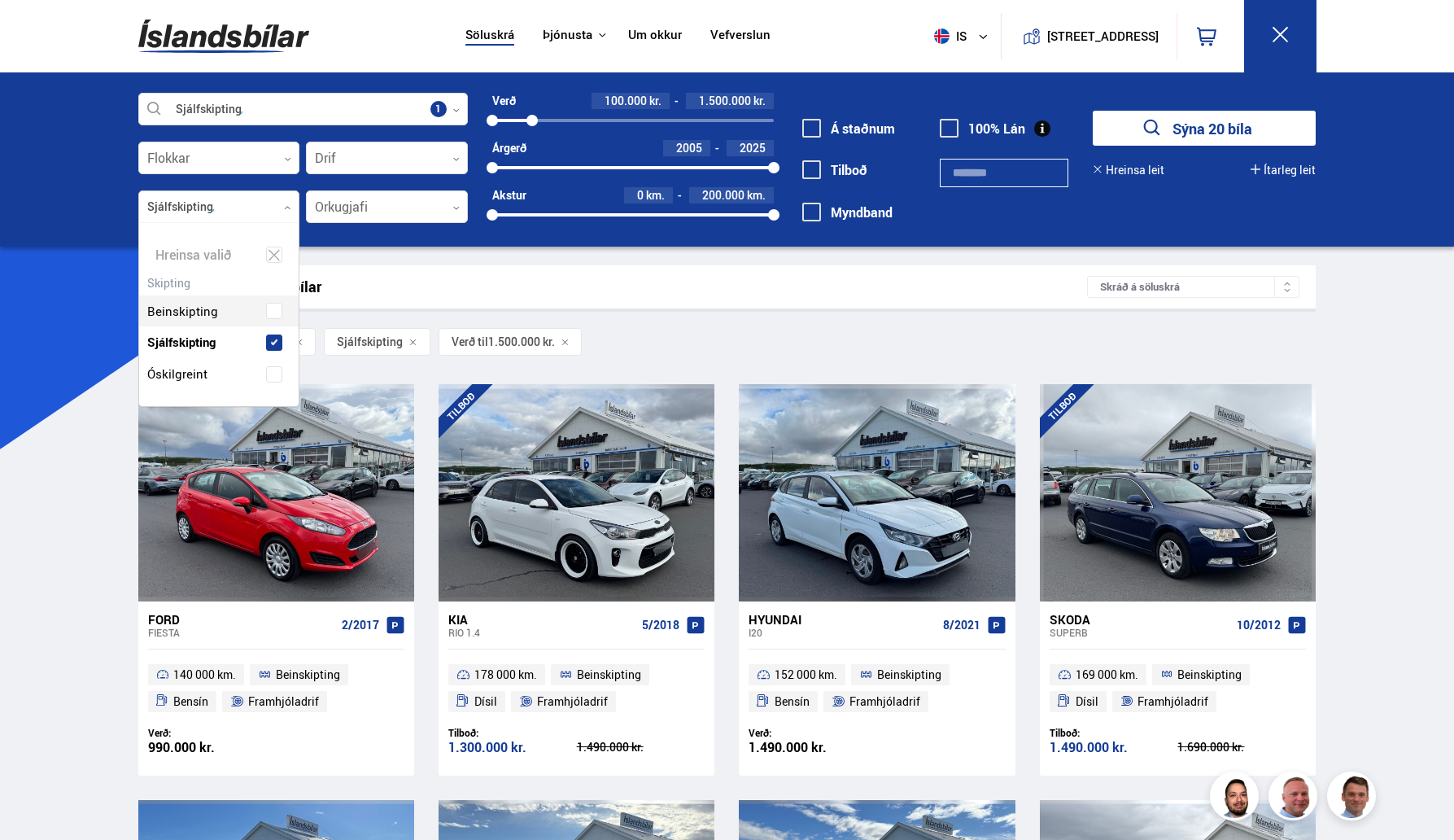
click at [276, 313] on span at bounding box center [273, 311] width 7 height 7
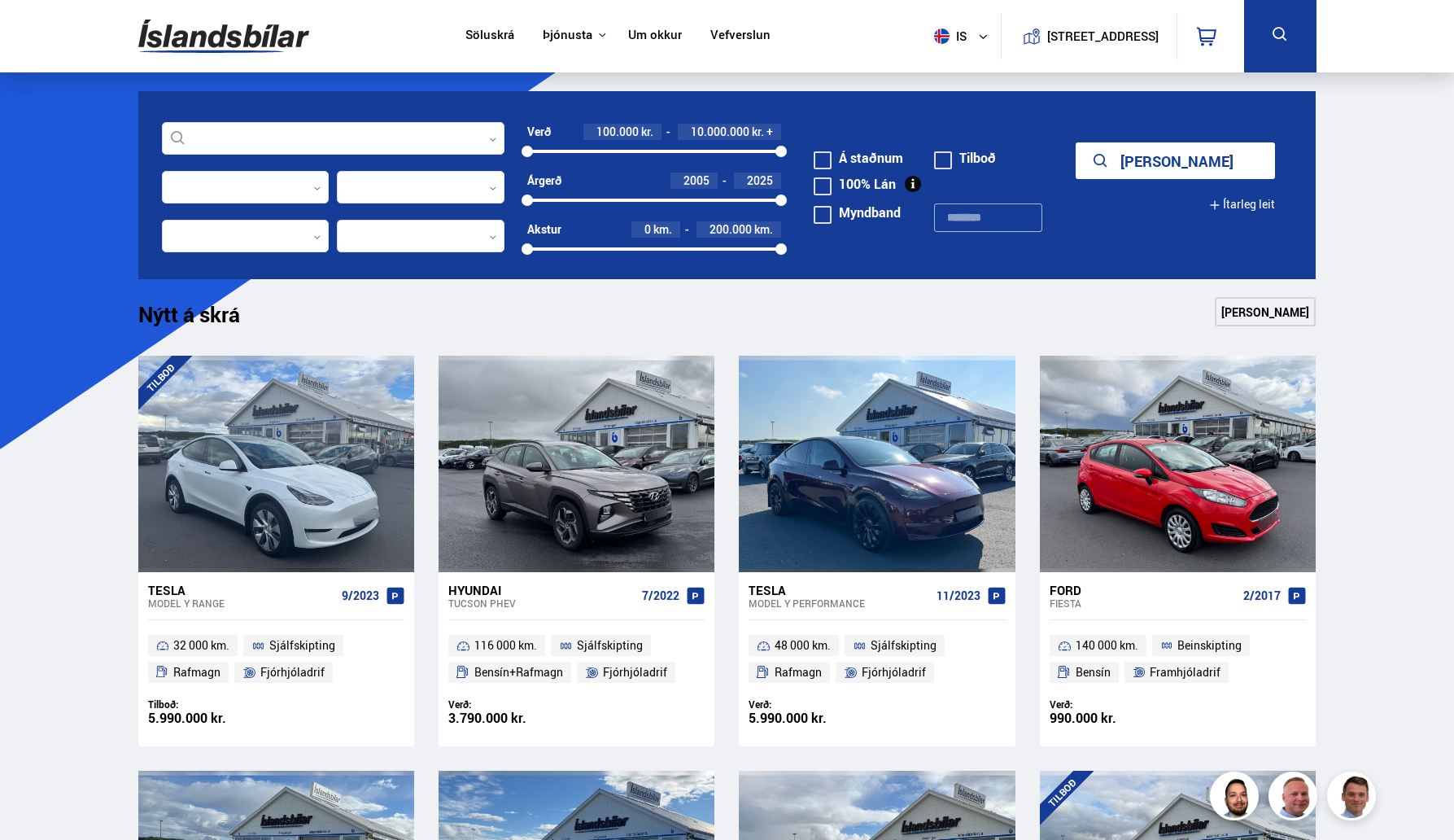
scroll to position [26, 0]
